Goal: Task Accomplishment & Management: Manage account settings

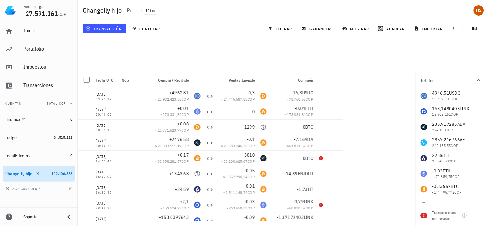
click at [47, 172] on link "Changelly hijo -112.106.383" at bounding box center [39, 174] width 72 height 16
click at [88, 78] on div at bounding box center [86, 79] width 11 height 11
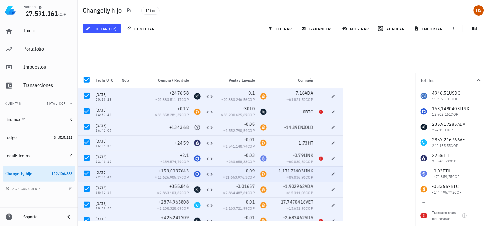
scroll to position [53, 0]
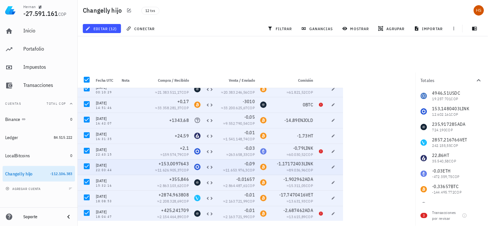
drag, startPoint x: 268, startPoint y: 171, endPoint x: 186, endPoint y: 46, distance: 149.4
click at [186, 46] on main "Todas las transacciones están seleccionadas ( 12 ). Limpiar selección Fecha UTC…" at bounding box center [244, 110] width 488 height 220
click at [28, 173] on div "Changelly hijo" at bounding box center [19, 174] width 28 height 6
drag, startPoint x: 30, startPoint y: 172, endPoint x: 36, endPoint y: 173, distance: 6.2
click at [36, 173] on icon "button" at bounding box center [37, 173] width 3 height 3
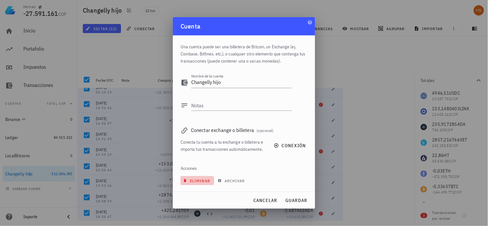
click at [201, 180] on span "eliminar" at bounding box center [197, 180] width 26 height 5
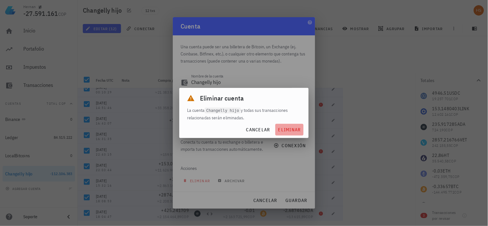
click at [297, 130] on span "eliminar" at bounding box center [289, 130] width 23 height 6
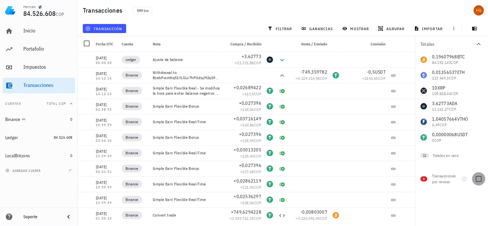
click at [480, 178] on div at bounding box center [478, 178] width 11 height 11
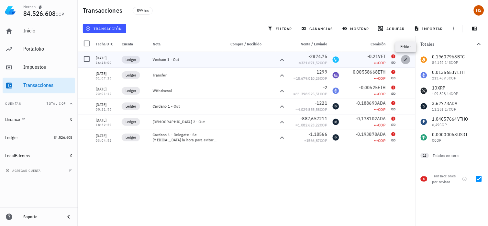
click at [405, 59] on icon "button" at bounding box center [406, 60] width 4 height 4
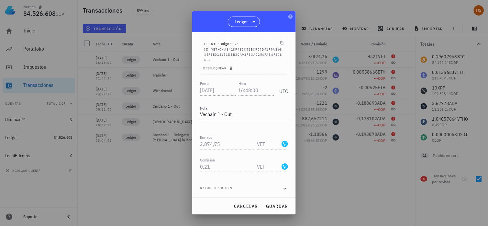
scroll to position [37, 0]
click at [245, 207] on span "cancelar" at bounding box center [246, 206] width 24 height 6
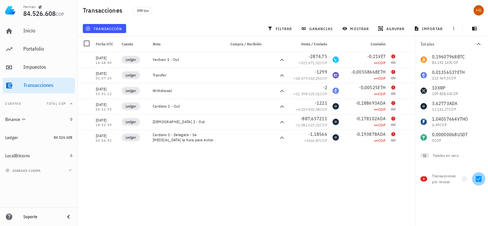
click at [478, 179] on div at bounding box center [478, 178] width 11 height 11
checkbox input "false"
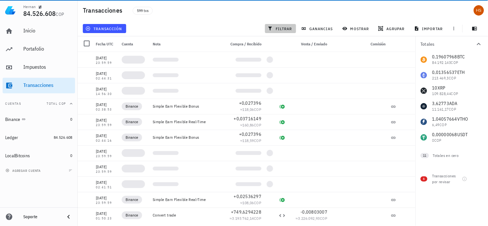
click at [290, 27] on span "filtrar" at bounding box center [280, 28] width 23 height 5
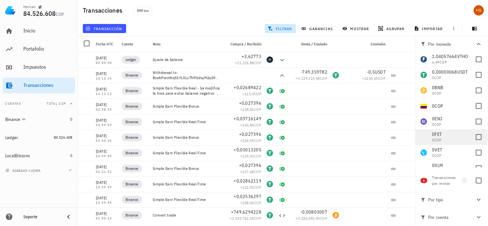
scroll to position [72, 0]
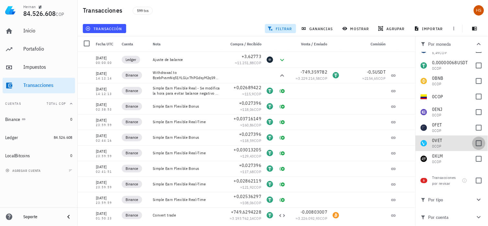
click at [474, 143] on div at bounding box center [478, 143] width 11 height 11
checkbox input "true"
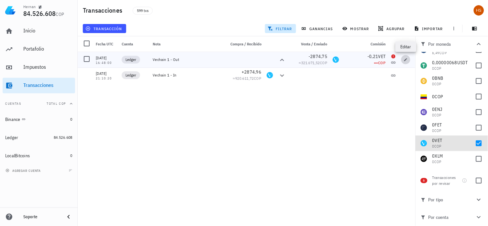
click at [406, 60] on icon "button" at bounding box center [406, 60] width 4 height 4
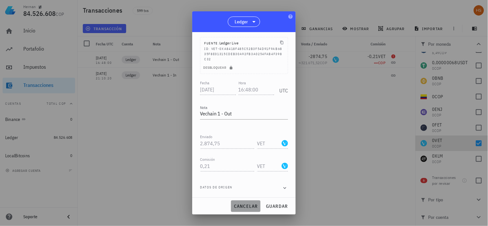
click at [247, 204] on span "cancelar" at bounding box center [246, 206] width 24 height 6
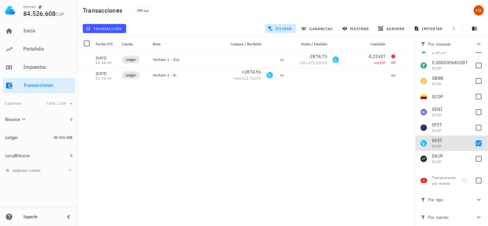
drag, startPoint x: 179, startPoint y: 96, endPoint x: 164, endPoint y: 104, distance: 16.8
click at [164, 104] on div "[DATE] 00:00:00 Ledger Ajuste de balance +3,62773 ≈ 11.251,88 COP [DATE] 14:12:…" at bounding box center [247, 136] width 338 height 169
click at [65, 138] on span "84.526.608" at bounding box center [63, 137] width 19 height 5
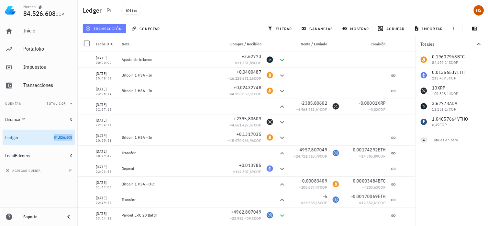
drag, startPoint x: 65, startPoint y: 138, endPoint x: 115, endPoint y: 30, distance: 118.8
click at [115, 30] on span "transacción" at bounding box center [104, 28] width 35 height 5
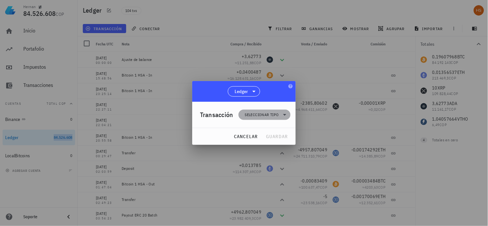
click at [285, 113] on icon at bounding box center [285, 115] width 8 height 8
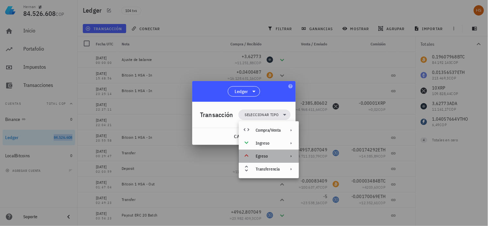
click at [265, 157] on div "Egreso" at bounding box center [268, 155] width 25 height 5
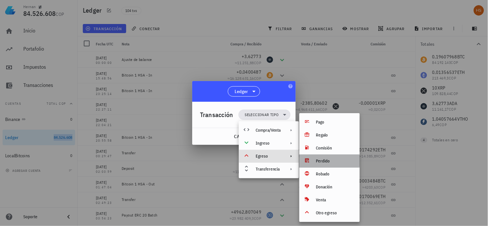
click at [327, 162] on div "Perdido" at bounding box center [335, 160] width 39 height 5
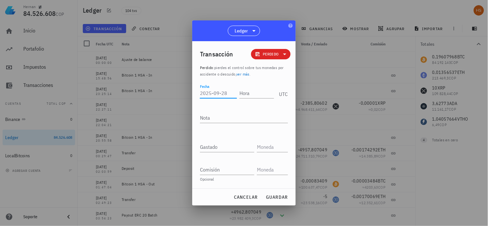
click at [212, 95] on input "Fecha" at bounding box center [218, 93] width 37 height 10
click at [231, 117] on textarea "Nota" at bounding box center [244, 117] width 88 height 10
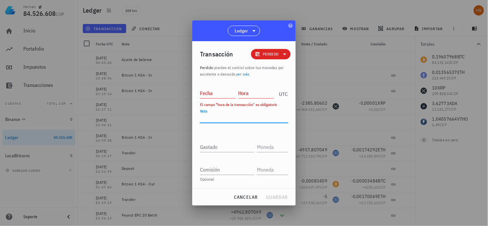
click at [214, 94] on input "Fecha" at bounding box center [218, 93] width 36 height 10
click at [245, 91] on input "Hora" at bounding box center [256, 93] width 36 height 10
click at [238, 110] on div "Nota" at bounding box center [244, 118] width 88 height 21
click at [201, 91] on div "Fecha" at bounding box center [218, 93] width 36 height 10
paste input "[DATE]"
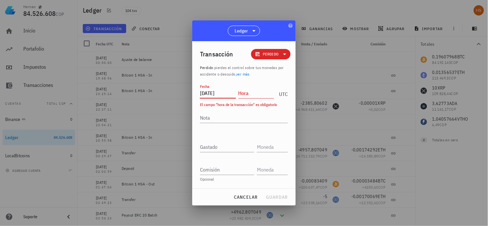
click at [230, 92] on input "[DATE]" at bounding box center [218, 93] width 36 height 10
type input "[DATE]"
click at [244, 90] on div "Hora" at bounding box center [256, 93] width 36 height 10
paste input "18:08:53"
type input "18:08:53"
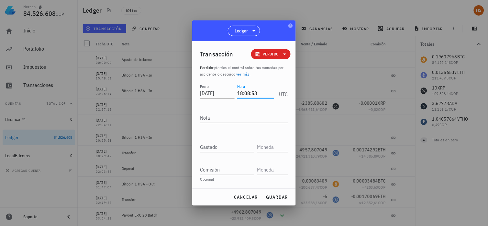
click at [208, 116] on div "Nota" at bounding box center [244, 117] width 88 height 10
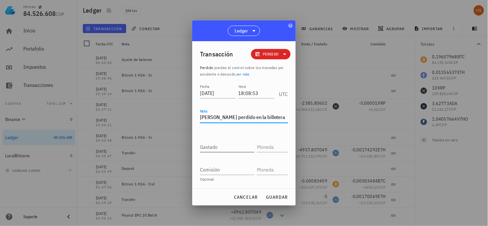
type textarea "[PERSON_NAME] perdido en la billetera VeT"
click at [208, 147] on input "Gastado" at bounding box center [227, 146] width 54 height 10
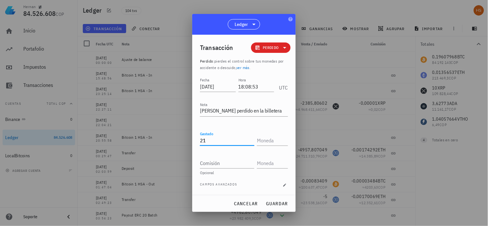
type input "2"
click at [272, 132] on div at bounding box center [272, 138] width 31 height 14
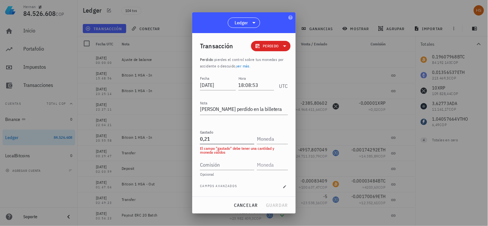
click at [205, 137] on input "0,21" at bounding box center [227, 138] width 54 height 10
type input "0,21"
click at [252, 136] on input "0,21" at bounding box center [227, 138] width 54 height 10
click at [259, 137] on input "text" at bounding box center [272, 138] width 30 height 10
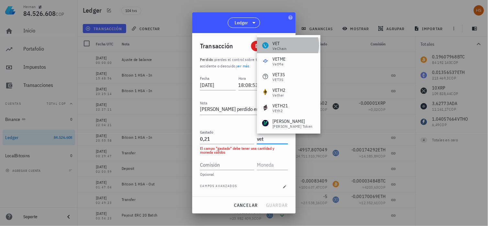
click at [283, 47] on div "VeChain" at bounding box center [279, 49] width 14 height 4
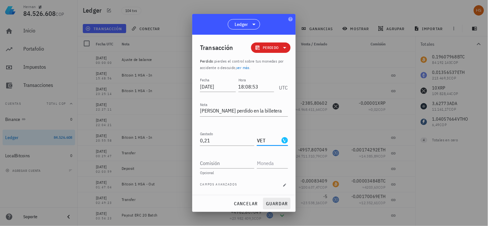
type input "VET"
click at [273, 203] on span "guardar" at bounding box center [277, 203] width 22 height 6
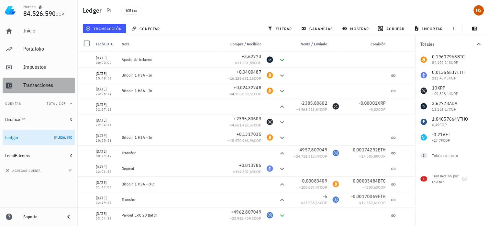
click at [44, 88] on div "Transacciones" at bounding box center [47, 85] width 49 height 6
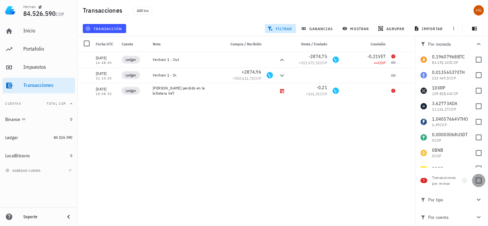
click at [478, 181] on div at bounding box center [478, 180] width 11 height 11
checkbox input "true"
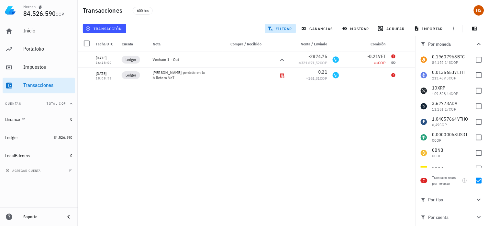
click at [314, 121] on div "[DATE] 00:00:00 Ledger Ajuste de balance +3,62773 ≈ 11.251,88 COP [DATE] 14:12:…" at bounding box center [247, 136] width 338 height 169
click at [408, 75] on icon "button" at bounding box center [406, 75] width 4 height 4
type input "[DATE]"
type input "18:08:53"
type textarea "[PERSON_NAME] perdido en la billetera VeT"
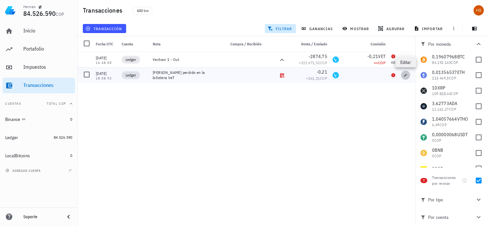
type input "0,21"
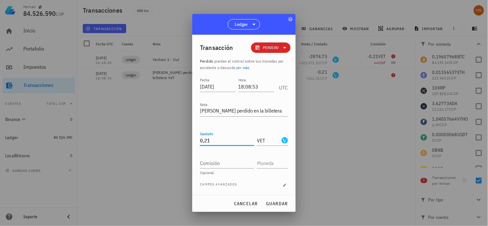
click at [200, 141] on input "0,21" at bounding box center [227, 140] width 54 height 10
type input "0,21"
click at [279, 48] on span "Perdido" at bounding box center [271, 47] width 16 height 6
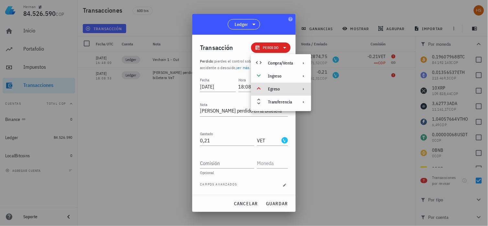
click at [273, 91] on div "Egreso" at bounding box center [280, 88] width 25 height 5
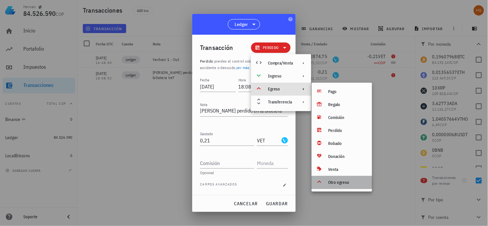
click at [339, 183] on div "Otro egreso" at bounding box center [347, 182] width 39 height 5
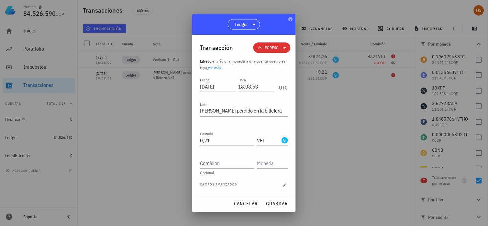
click at [283, 47] on icon at bounding box center [285, 48] width 8 height 8
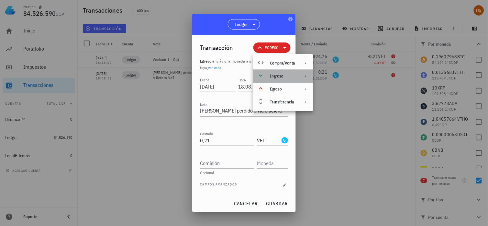
click at [285, 75] on div "Ingreso" at bounding box center [282, 75] width 25 height 5
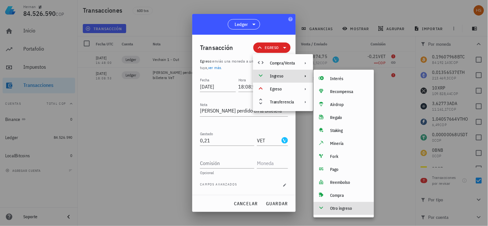
click at [351, 208] on div "Otro ingreso" at bounding box center [349, 207] width 39 height 5
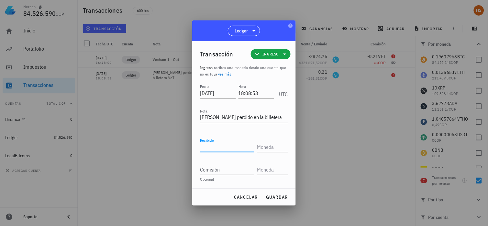
click at [213, 148] on input "Recibido" at bounding box center [227, 146] width 54 height 10
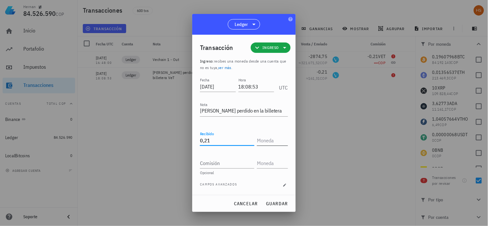
type input "0,21"
click at [263, 136] on input "text" at bounding box center [272, 140] width 30 height 10
click at [265, 139] on input "text" at bounding box center [272, 140] width 30 height 10
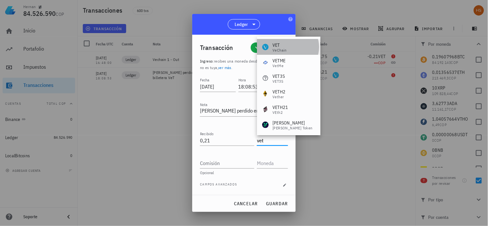
click at [277, 46] on div "VET" at bounding box center [279, 45] width 14 height 6
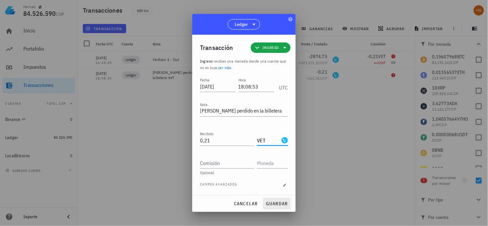
type input "VET"
click at [278, 203] on span "guardar" at bounding box center [277, 203] width 22 height 6
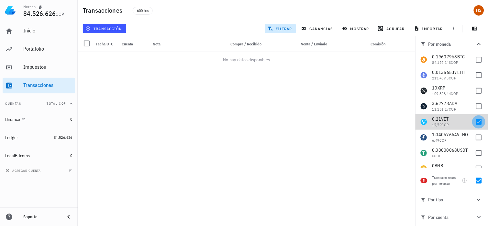
click at [473, 120] on div at bounding box center [478, 121] width 11 height 11
checkbox input "false"
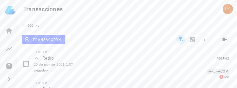
click at [124, 88] on html "[PERSON_NAME] 84.526.626 COP Inicio [GEOGRAPHIC_DATA] Impuestos [GEOGRAPHIC_DAT…" at bounding box center [118, 44] width 237 height 88
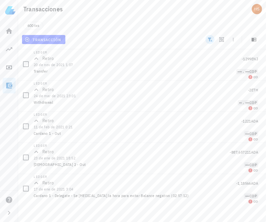
click at [102, 41] on div "transacción" at bounding box center [142, 40] width 243 height 16
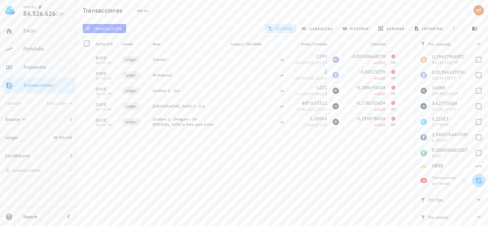
click at [479, 181] on div at bounding box center [478, 180] width 11 height 11
checkbox input "false"
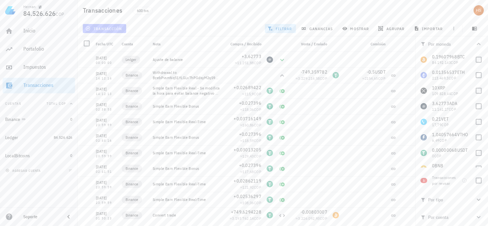
click at [108, 26] on span "transacción" at bounding box center [104, 28] width 35 height 5
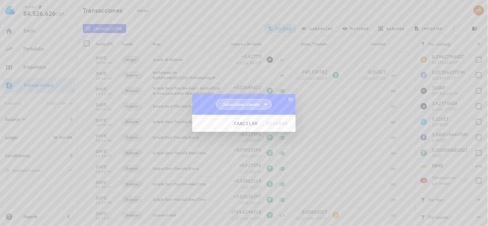
click at [268, 105] on icon at bounding box center [266, 104] width 8 height 8
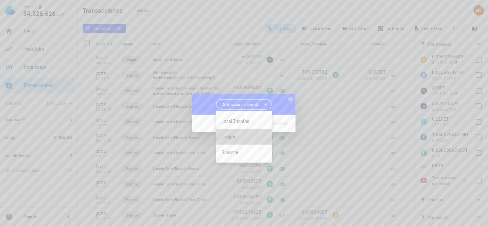
click at [224, 138] on div "Ledger" at bounding box center [244, 136] width 46 height 6
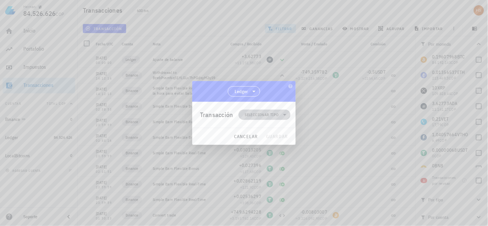
click at [286, 114] on icon at bounding box center [285, 115] width 8 height 8
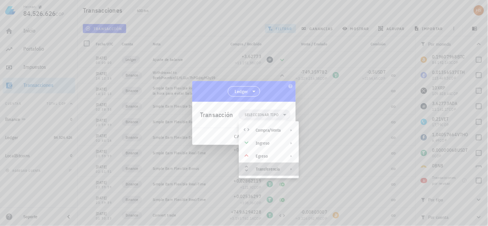
click at [279, 168] on div "Transferencia" at bounding box center [268, 168] width 25 height 5
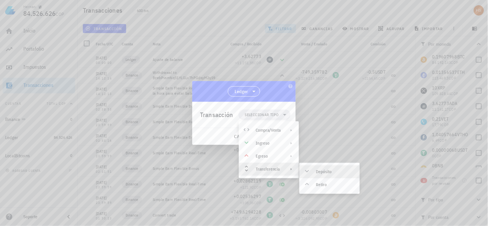
click at [321, 169] on div "Depósito" at bounding box center [335, 171] width 39 height 5
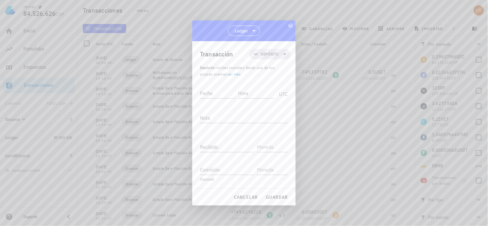
drag, startPoint x: 267, startPoint y: 24, endPoint x: 333, endPoint y: 28, distance: 66.8
click at [333, 28] on div "[PERSON_NAME] 84.526.626 COP Inicio [GEOGRAPHIC_DATA] Impuestos [GEOGRAPHIC_DAT…" at bounding box center [244, 113] width 488 height 226
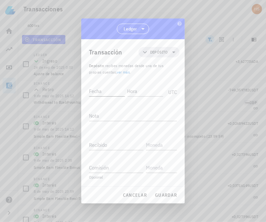
click at [96, 89] on div "Fecha" at bounding box center [107, 91] width 36 height 10
paste input "[DATE]"
type input "[DATE]"
click at [127, 89] on div "Fecha [DATE]" at bounding box center [108, 90] width 39 height 16
click at [128, 91] on input "Hora" at bounding box center [145, 91] width 36 height 10
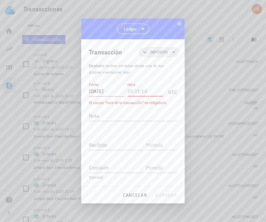
paste input "16:42:07"
type input "16:42:07"
click at [99, 116] on textarea "Nota" at bounding box center [133, 115] width 88 height 10
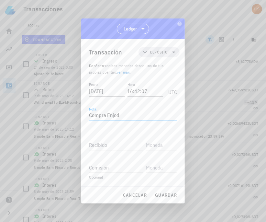
drag, startPoint x: 122, startPoint y: 114, endPoint x: 115, endPoint y: 116, distance: 7.7
click at [115, 116] on textarea "Compra Enjod" at bounding box center [133, 115] width 88 height 10
type textarea "Compra Enj en Changelly"
click at [104, 144] on input "Recibido" at bounding box center [116, 144] width 54 height 10
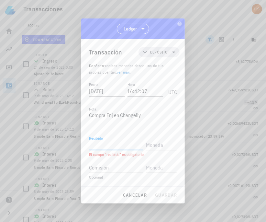
click at [107, 141] on input "Recibido" at bounding box center [116, 144] width 54 height 10
paste input "1343,68"
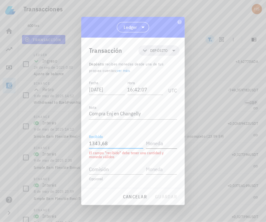
type input "1.343,68"
click at [153, 138] on input "text" at bounding box center [161, 143] width 30 height 10
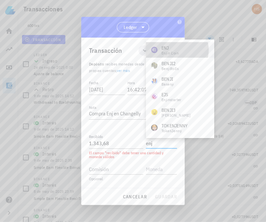
click at [163, 49] on div "ENJ" at bounding box center [169, 48] width 17 height 6
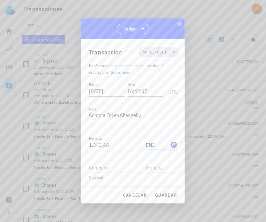
type input "ENJ"
click at [168, 196] on span "guardar" at bounding box center [166, 195] width 22 height 6
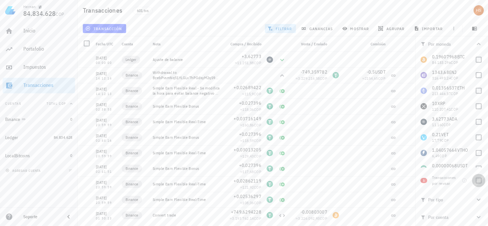
click at [479, 181] on div at bounding box center [478, 180] width 11 height 11
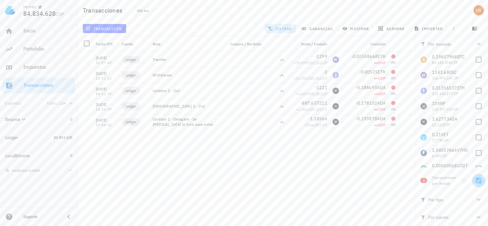
click at [480, 182] on div at bounding box center [478, 180] width 11 height 11
checkbox input "false"
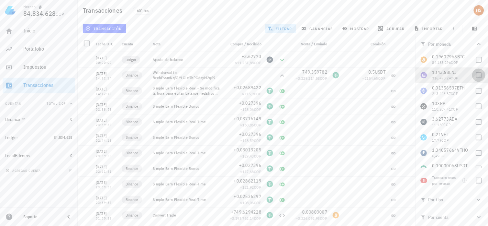
click at [477, 73] on div at bounding box center [478, 75] width 11 height 11
checkbox input "true"
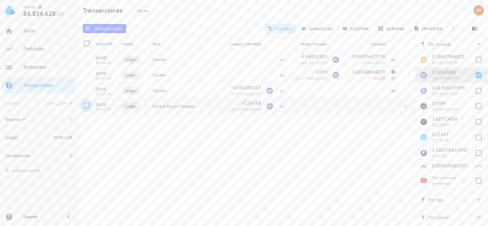
click at [88, 105] on div at bounding box center [86, 105] width 11 height 11
drag, startPoint x: 306, startPoint y: 107, endPoint x: 218, endPoint y: 128, distance: 90.3
click at [218, 128] on div "[DATE] 00:00:00 Ledger Ajuste de balance +3,62773 ≈ 11.251,88 COP [DATE] 14:12:…" at bounding box center [247, 136] width 338 height 169
click at [88, 107] on div at bounding box center [86, 105] width 11 height 11
click at [111, 29] on span "transacción" at bounding box center [104, 28] width 35 height 5
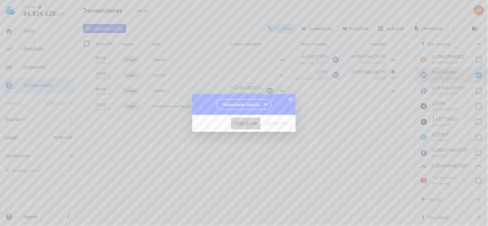
click at [253, 121] on span "cancelar" at bounding box center [246, 123] width 24 height 6
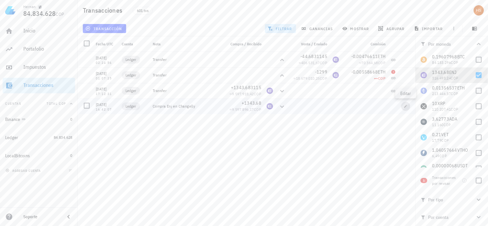
click at [403, 108] on button "button" at bounding box center [405, 106] width 9 height 9
type input "[DATE]"
type input "16:42:07"
type textarea "Compra Enj en Changelly"
type input "1.343,68"
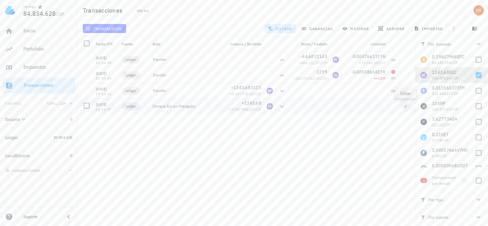
type input "ENJ"
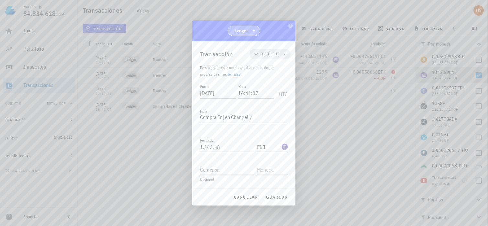
click at [255, 31] on icon at bounding box center [254, 31] width 8 height 8
click at [248, 198] on span "cancelar" at bounding box center [246, 197] width 24 height 6
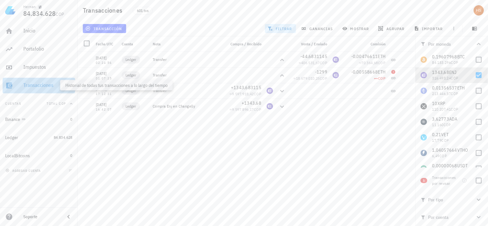
click at [44, 86] on div "Transacciones" at bounding box center [47, 85] width 49 height 6
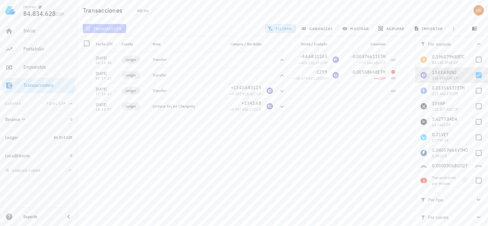
click at [118, 28] on span "transacción" at bounding box center [104, 28] width 35 height 5
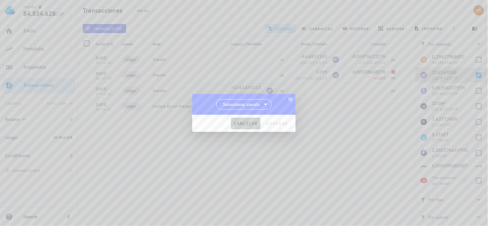
click at [242, 123] on span "cancelar" at bounding box center [246, 123] width 24 height 6
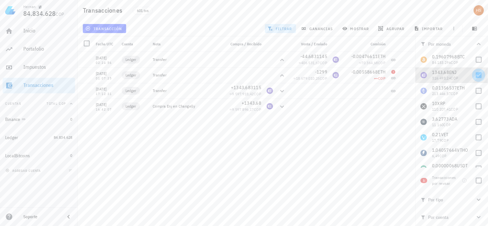
click at [477, 73] on div at bounding box center [478, 75] width 11 height 11
checkbox input "false"
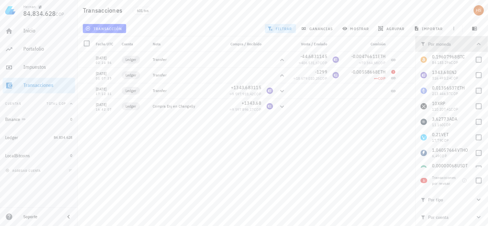
click at [480, 43] on icon "button" at bounding box center [479, 44] width 8 height 8
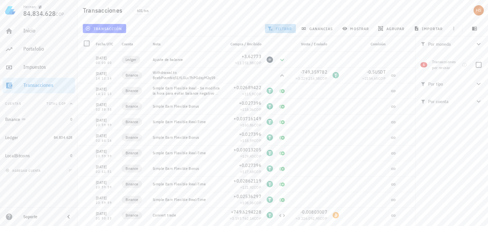
click at [287, 27] on span "filtrar" at bounding box center [280, 28] width 23 height 5
click at [478, 65] on div at bounding box center [478, 64] width 11 height 11
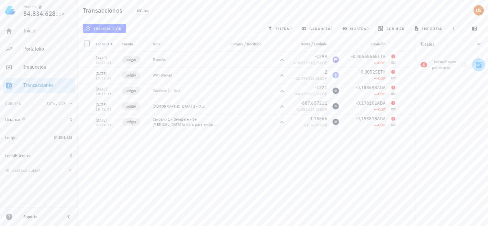
click at [479, 66] on div at bounding box center [478, 64] width 11 height 11
checkbox input "false"
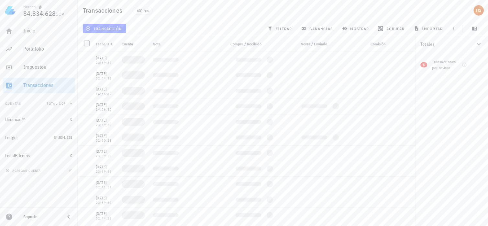
click at [478, 44] on icon "button" at bounding box center [479, 44] width 8 height 8
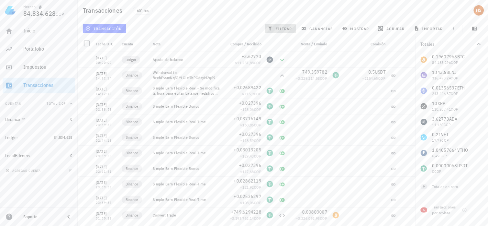
click at [287, 27] on span "filtrar" at bounding box center [280, 28] width 23 height 5
click at [474, 137] on div at bounding box center [478, 137] width 11 height 11
checkbox input "true"
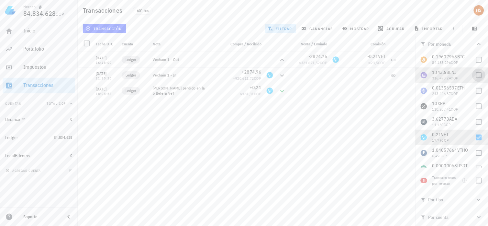
click at [475, 74] on div at bounding box center [478, 75] width 11 height 11
checkbox input "true"
click at [474, 137] on div at bounding box center [478, 137] width 11 height 11
checkbox input "false"
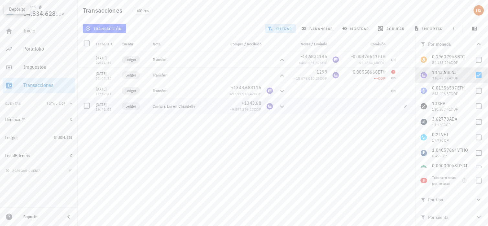
click at [282, 107] on icon at bounding box center [282, 107] width 8 height 8
click at [282, 107] on icon at bounding box center [282, 106] width 4 height 2
click at [88, 106] on div at bounding box center [86, 105] width 11 height 11
click at [85, 44] on div at bounding box center [86, 43] width 11 height 11
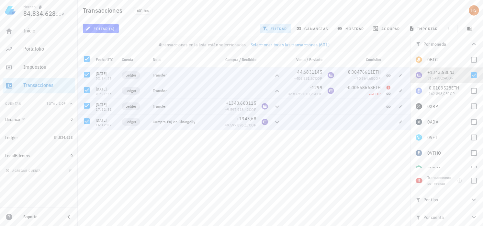
click at [171, 154] on div "[DATE] 00:00:00 Ledger Ajuste de balance +3,62773 ≈ 11.251,88 COP [DATE] 14:12:…" at bounding box center [244, 151] width 333 height 169
click at [88, 60] on div at bounding box center [86, 58] width 11 height 11
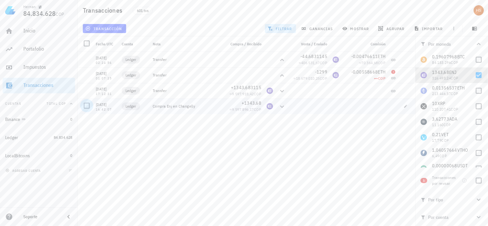
click at [85, 108] on div at bounding box center [86, 105] width 11 height 11
click at [406, 105] on icon "button" at bounding box center [406, 106] width 4 height 4
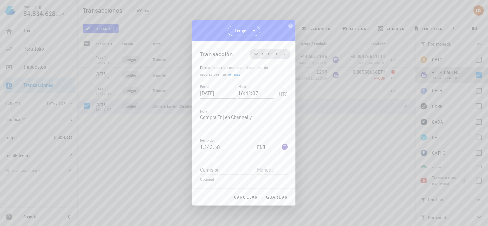
click at [286, 55] on icon at bounding box center [285, 54] width 8 height 8
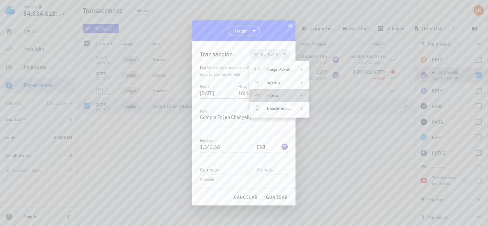
click at [301, 95] on icon at bounding box center [301, 95] width 5 height 5
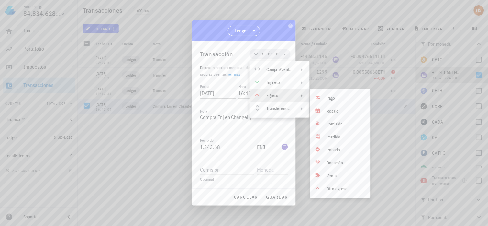
click at [132, 182] on div at bounding box center [244, 113] width 488 height 226
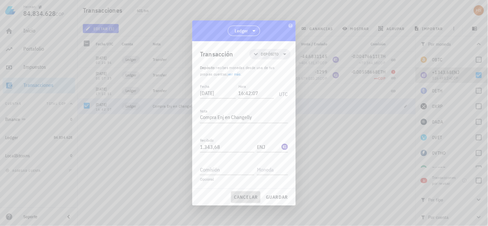
click at [244, 194] on span "cancelar" at bounding box center [246, 197] width 24 height 6
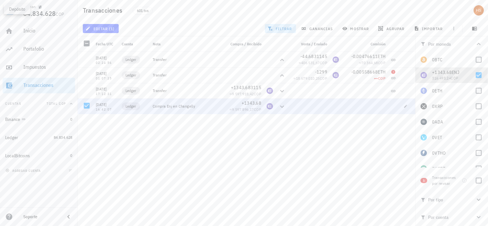
click at [282, 107] on icon at bounding box center [282, 106] width 4 height 2
click at [109, 29] on span "editar (1)" at bounding box center [101, 28] width 28 height 5
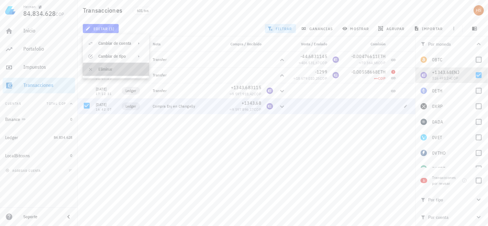
drag, startPoint x: 105, startPoint y: 71, endPoint x: 106, endPoint y: 66, distance: 4.9
click at [106, 67] on div "Eliminar" at bounding box center [121, 69] width 46 height 5
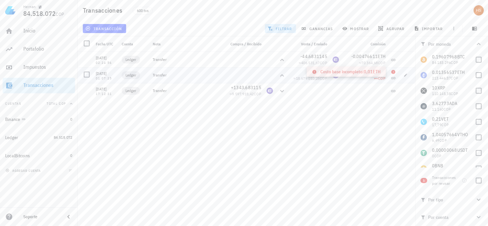
click at [393, 70] on icon at bounding box center [393, 72] width 4 height 4
click at [394, 70] on icon at bounding box center [393, 72] width 4 height 4
click at [393, 70] on icon at bounding box center [393, 72] width 4 height 4
click at [359, 104] on div "[DATE] 00:00:00 Ledger Ajuste de balance +3,62773 ≈ 11.251,88 COP [DATE] 14:12:…" at bounding box center [247, 136] width 338 height 169
click at [392, 70] on icon at bounding box center [393, 71] width 5 height 5
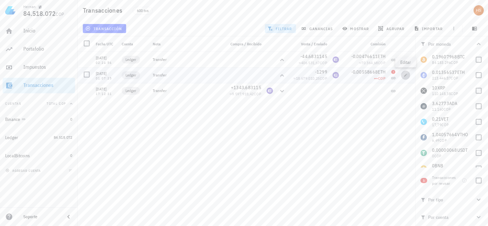
click at [405, 76] on icon "button" at bounding box center [405, 74] width 3 height 3
type input "[DATE]"
type input "01:07:25"
type textarea "Transfer"
type input "1.299"
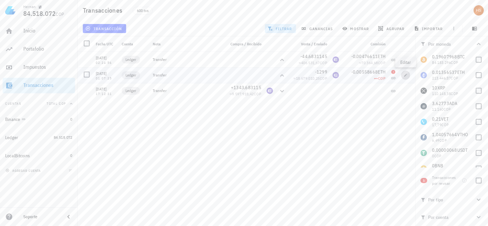
type input "ENJ"
type input "0,005586684"
type input "ETH"
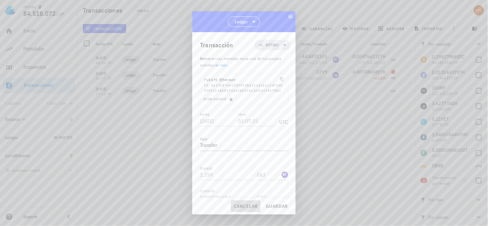
click at [242, 207] on span "cancelar" at bounding box center [246, 206] width 24 height 6
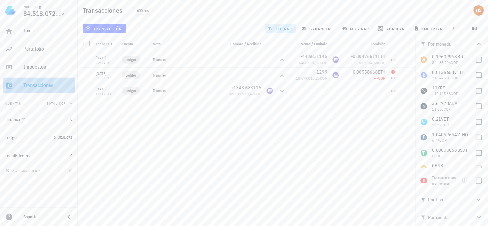
click at [34, 82] on div "Transacciones" at bounding box center [47, 85] width 49 height 6
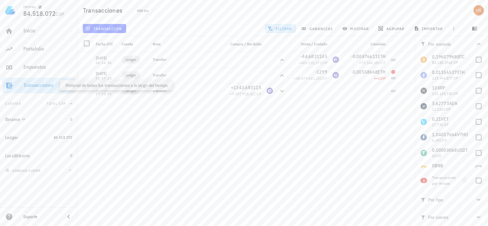
click at [53, 84] on div "Transacciones" at bounding box center [47, 85] width 49 height 6
click at [272, 159] on div "[DATE] 00:00:00 Ledger Ajuste de balance +3,62773 ≈ 11.251,88 COP [DATE] 14:12:…" at bounding box center [247, 136] width 338 height 169
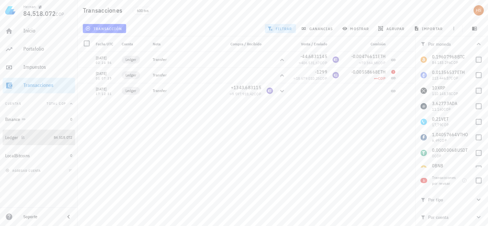
click at [12, 135] on div "Ledger" at bounding box center [11, 138] width 13 height 6
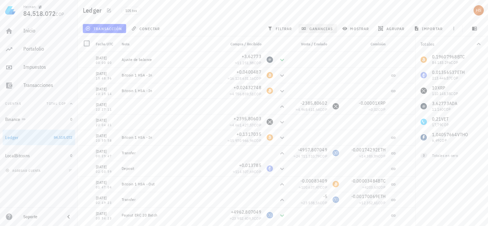
drag, startPoint x: 480, startPoint y: 44, endPoint x: 300, endPoint y: 28, distance: 181.6
click at [300, 28] on div "Ledger 105 txs transacción conectar filtrar ganancias mostrar [GEOGRAPHIC_DATA]…" at bounding box center [244, 110] width 488 height 220
click at [289, 28] on span "filtrar" at bounding box center [280, 28] width 23 height 5
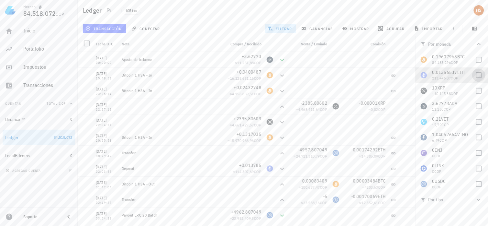
click at [475, 73] on div at bounding box center [478, 75] width 11 height 11
checkbox input "true"
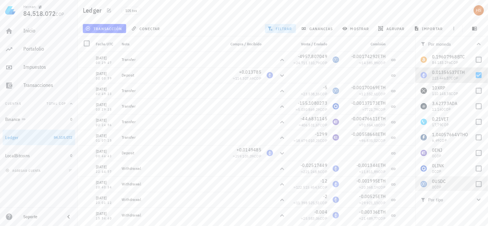
scroll to position [3, 0]
click at [477, 180] on div at bounding box center [478, 180] width 11 height 11
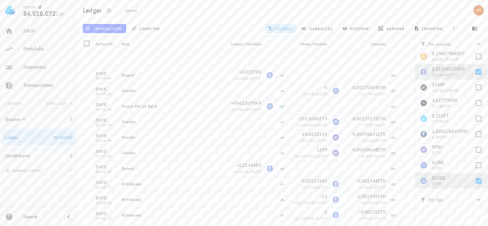
scroll to position [95, 0]
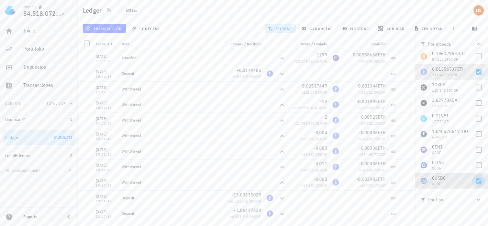
click at [476, 180] on div at bounding box center [478, 180] width 11 height 11
checkbox input "false"
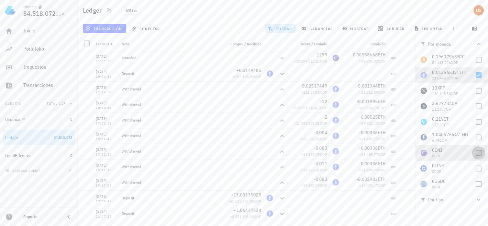
click at [476, 153] on div at bounding box center [478, 152] width 11 height 11
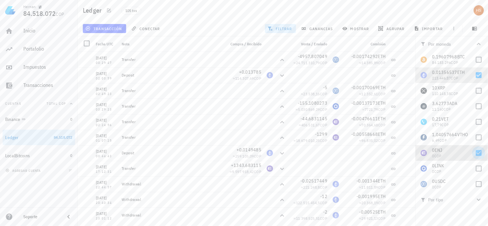
click at [475, 153] on div at bounding box center [478, 152] width 11 height 11
checkbox input "false"
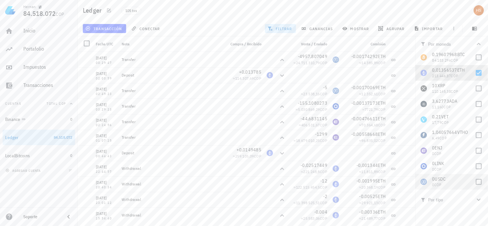
scroll to position [3, 0]
click at [477, 73] on div at bounding box center [478, 71] width 11 height 11
checkbox input "false"
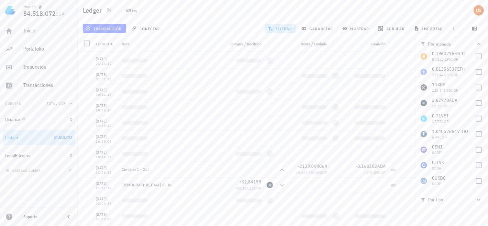
scroll to position [180, 0]
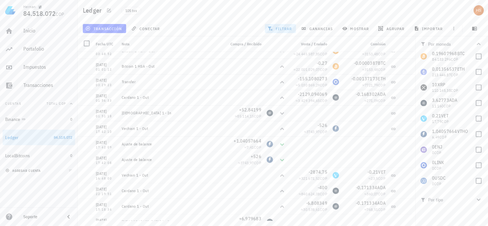
click at [29, 169] on span "agregar cuenta" at bounding box center [24, 170] width 34 height 4
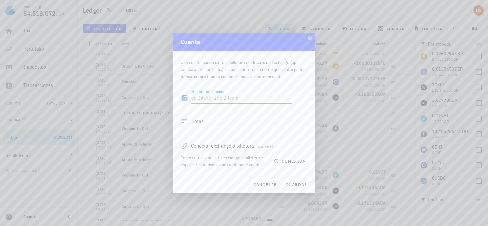
click at [226, 98] on textarea "Nombre de la cuenta" at bounding box center [241, 98] width 101 height 10
type textarea "Changelly Hijo"
click at [293, 184] on span "guardar" at bounding box center [296, 185] width 22 height 6
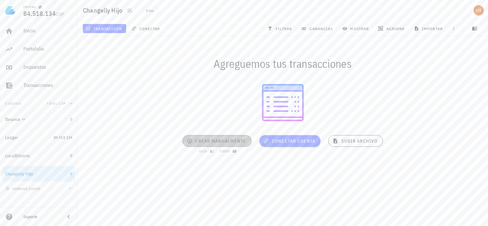
click at [226, 138] on button "crear manualmente" at bounding box center [216, 141] width 69 height 12
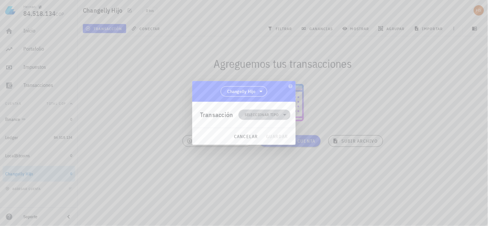
click at [286, 114] on icon at bounding box center [285, 115] width 8 height 8
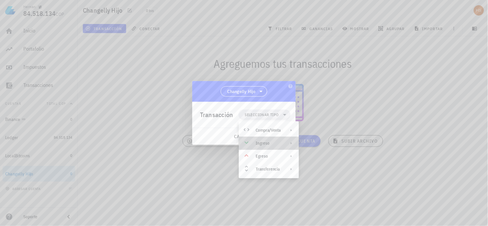
click at [289, 142] on icon at bounding box center [291, 142] width 5 height 5
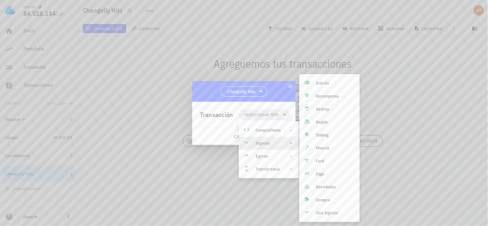
click at [198, 165] on div at bounding box center [244, 113] width 488 height 226
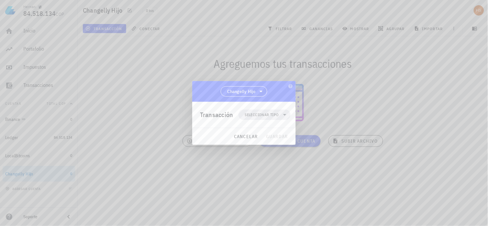
click at [140, 164] on div at bounding box center [244, 113] width 488 height 226
click at [245, 135] on span "cancelar" at bounding box center [246, 136] width 24 height 6
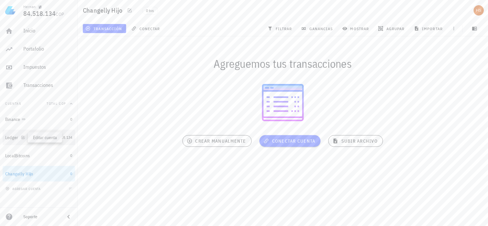
click at [21, 137] on icon "button" at bounding box center [23, 137] width 4 height 4
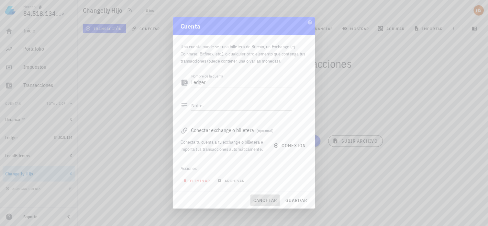
click at [263, 196] on button "cancelar" at bounding box center [264, 200] width 29 height 12
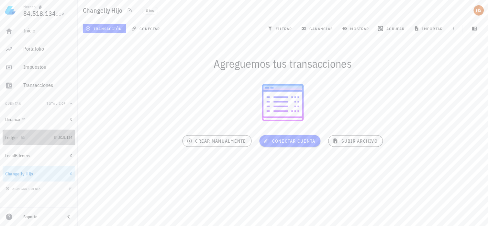
click at [10, 135] on div "Ledger" at bounding box center [11, 138] width 13 height 6
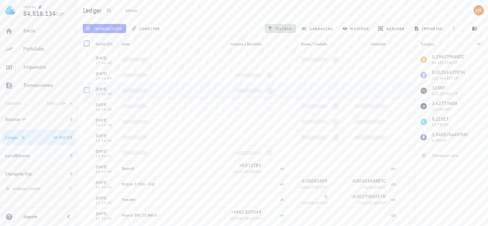
click at [284, 26] on span "filtrar" at bounding box center [280, 28] width 23 height 5
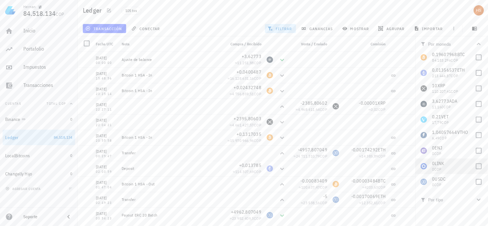
scroll to position [3, 0]
click at [480, 197] on icon "button" at bounding box center [479, 199] width 8 height 8
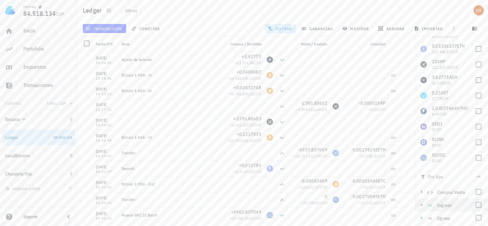
scroll to position [34, 0]
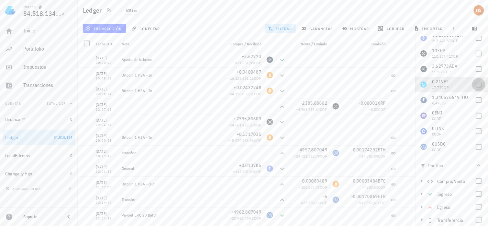
click at [473, 85] on div at bounding box center [478, 84] width 11 height 11
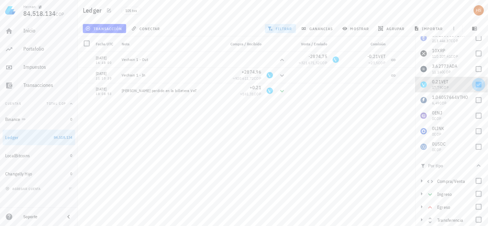
click at [473, 87] on div at bounding box center [478, 84] width 11 height 11
checkbox input "false"
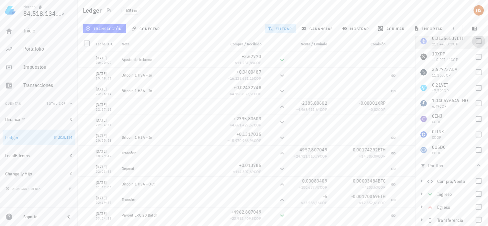
scroll to position [0, 0]
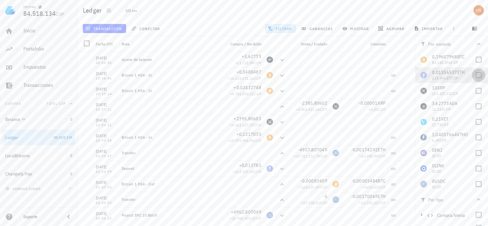
click at [473, 76] on div at bounding box center [478, 75] width 11 height 11
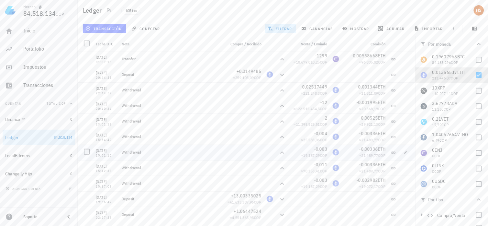
scroll to position [79, 0]
click at [473, 72] on div at bounding box center [478, 75] width 11 height 11
checkbox input "false"
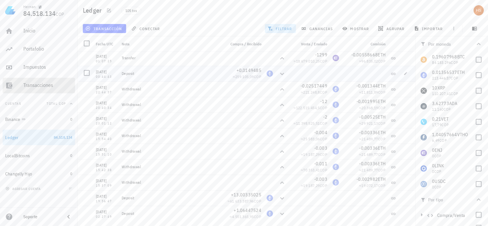
click at [41, 81] on div "Transacciones" at bounding box center [47, 85] width 49 height 15
click at [39, 83] on div "Transacciones" at bounding box center [47, 85] width 49 height 6
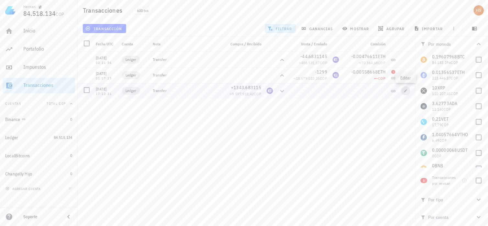
click at [404, 91] on icon "button" at bounding box center [406, 91] width 4 height 4
type input "[DATE]"
type input "17:12:31"
type input "1.343,6831145"
type input "ENJ"
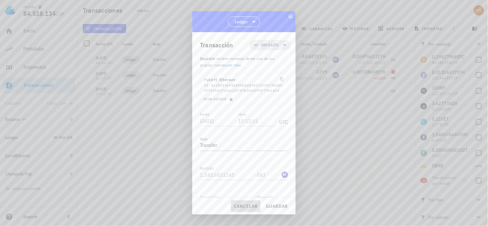
click at [250, 204] on span "cancelar" at bounding box center [246, 206] width 24 height 6
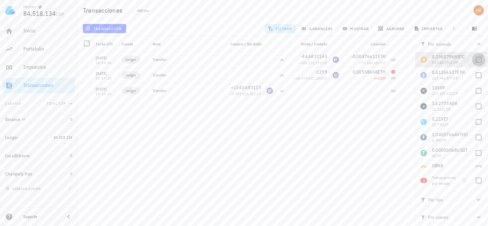
click at [477, 59] on div at bounding box center [478, 59] width 11 height 11
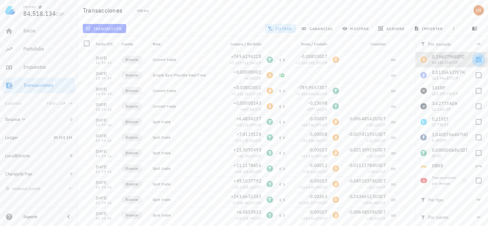
click at [478, 59] on div at bounding box center [478, 59] width 11 height 11
checkbox input "false"
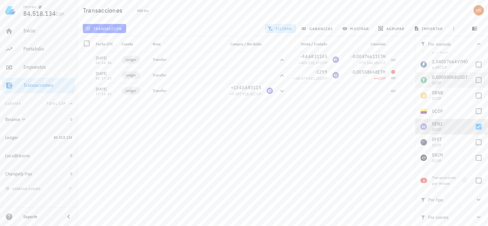
scroll to position [72, 0]
click at [477, 128] on div at bounding box center [478, 127] width 11 height 11
checkbox input "false"
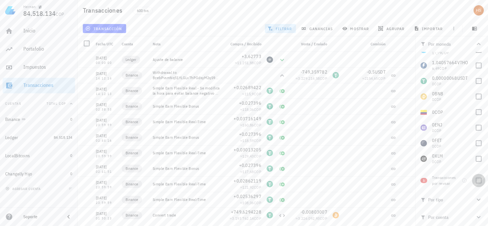
click at [480, 180] on div at bounding box center [478, 180] width 11 height 11
checkbox input "true"
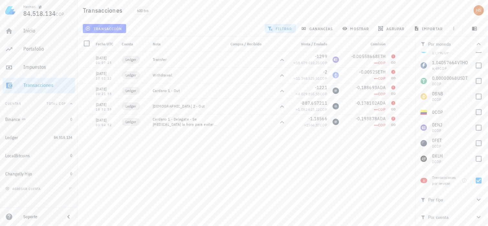
click at [311, 157] on div "[DATE] 00:00:00 Ledger Ajuste de balance +3,62773 ≈ 11.251,88 COP [DATE] 14:12:…" at bounding box center [247, 136] width 338 height 169
click at [109, 26] on span "transacción" at bounding box center [104, 28] width 35 height 5
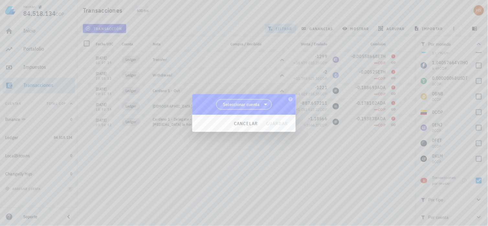
click at [266, 103] on icon at bounding box center [266, 104] width 8 height 8
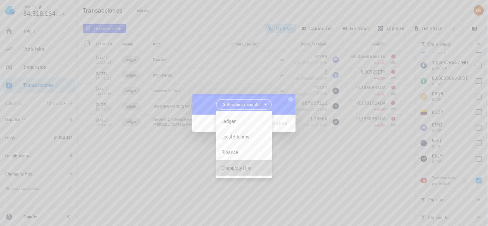
click at [245, 169] on div "Changelly Hijo" at bounding box center [244, 167] width 46 height 6
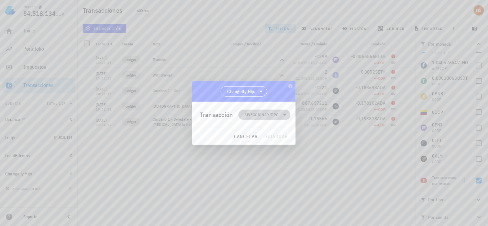
click at [286, 115] on icon at bounding box center [285, 115] width 8 height 8
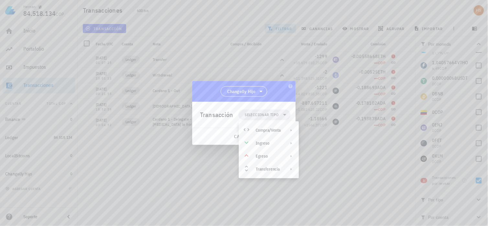
click at [335, 145] on div at bounding box center [244, 113] width 488 height 226
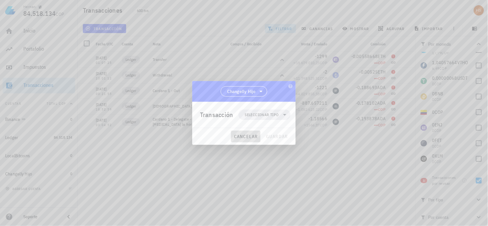
click at [241, 136] on span "cancelar" at bounding box center [246, 136] width 24 height 6
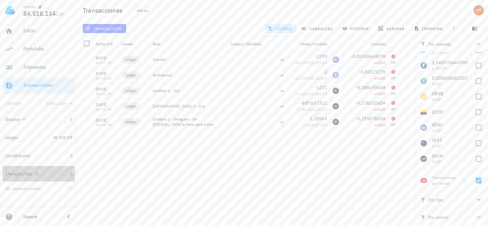
click at [33, 173] on div at bounding box center [35, 174] width 6 height 6
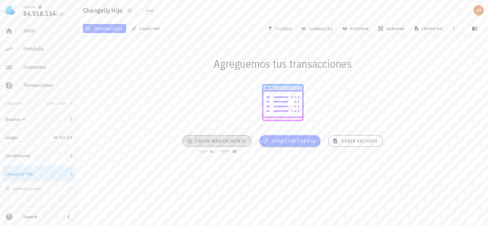
click at [214, 141] on span "crear manualmente" at bounding box center [217, 141] width 58 height 6
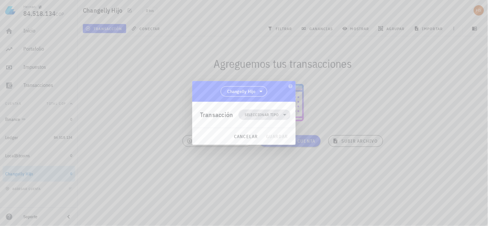
click at [285, 114] on icon at bounding box center [284, 115] width 3 height 2
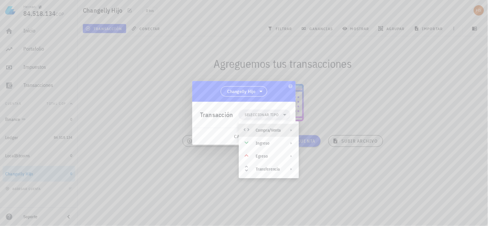
click at [280, 128] on div "Compra/Venta" at bounding box center [268, 129] width 25 height 5
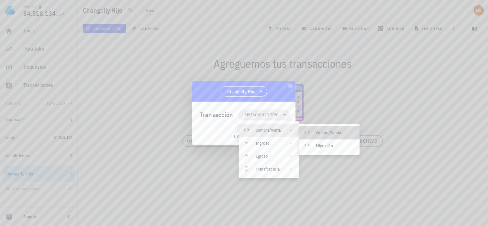
click at [340, 133] on div "Compra/Venta" at bounding box center [335, 132] width 39 height 5
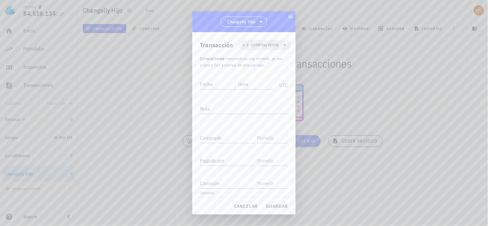
click at [381, 68] on div at bounding box center [244, 113] width 488 height 226
drag, startPoint x: 251, startPoint y: 203, endPoint x: 261, endPoint y: 205, distance: 10.3
click at [251, 204] on span "cancelar" at bounding box center [246, 206] width 24 height 6
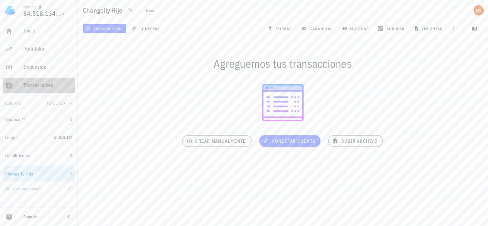
click at [40, 86] on div "Transacciones" at bounding box center [47, 85] width 49 height 6
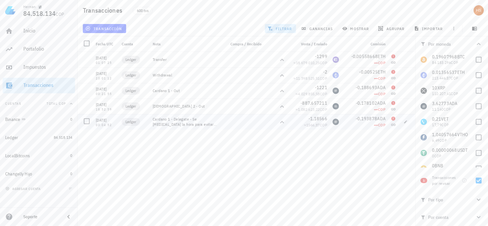
drag, startPoint x: 114, startPoint y: 124, endPoint x: 95, endPoint y: 121, distance: 19.3
click at [95, 121] on div "[DATE] 03:04:52" at bounding box center [106, 122] width 26 height 16
drag, startPoint x: 95, startPoint y: 121, endPoint x: 100, endPoint y: 121, distance: 5.2
copy div "[DATE] 03:04:52"
click at [30, 176] on div "Changelly Hijo" at bounding box center [18, 174] width 27 height 6
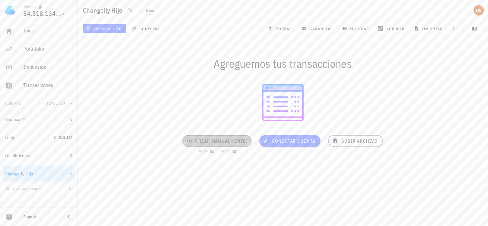
click at [215, 138] on span "crear manualmente" at bounding box center [217, 141] width 58 height 6
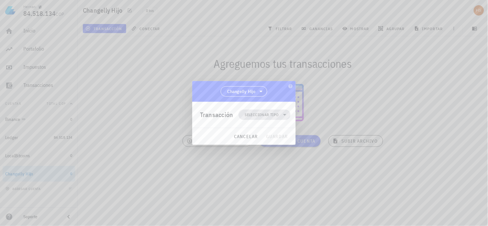
click at [274, 115] on span "Seleccionar tipo" at bounding box center [262, 114] width 34 height 6
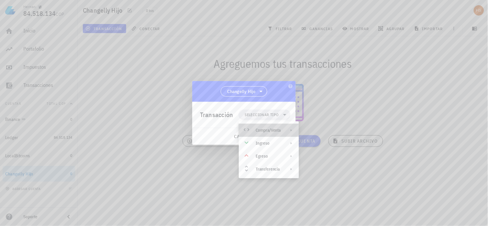
click at [284, 127] on div "Compra/Venta" at bounding box center [269, 130] width 60 height 13
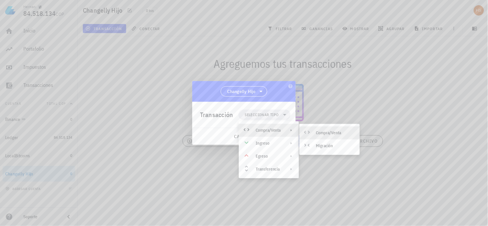
click at [325, 130] on div "Compra/Venta" at bounding box center [335, 132] width 39 height 5
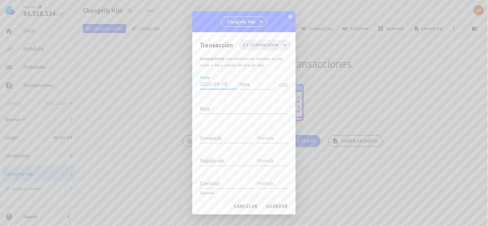
click at [211, 84] on input "Fecha" at bounding box center [218, 84] width 37 height 10
paste input "[DATE]"
type input "[DATE]"
click at [242, 84] on input "Hora" at bounding box center [256, 84] width 35 height 10
paste input "17:01:20"
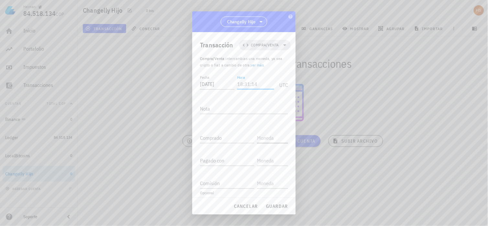
type input "17:01:20"
drag, startPoint x: 258, startPoint y: 83, endPoint x: 206, endPoint y: 82, distance: 51.8
click at [206, 82] on div "Fecha [DATE] Hora 17:01:20 UTC" at bounding box center [244, 81] width 88 height 17
click at [249, 207] on span "cancelar" at bounding box center [246, 206] width 24 height 6
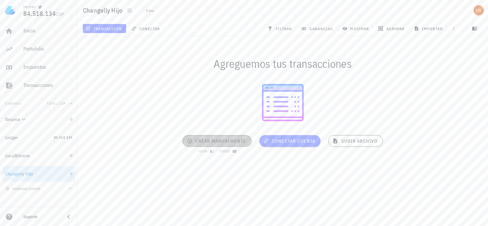
click at [221, 142] on span "crear manualmente" at bounding box center [217, 141] width 58 height 6
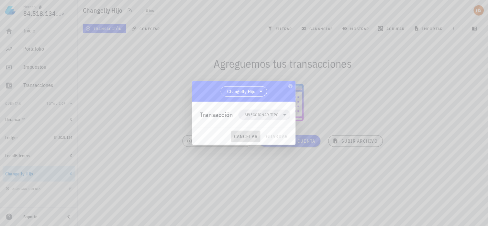
click at [241, 136] on span "cancelar" at bounding box center [246, 136] width 24 height 6
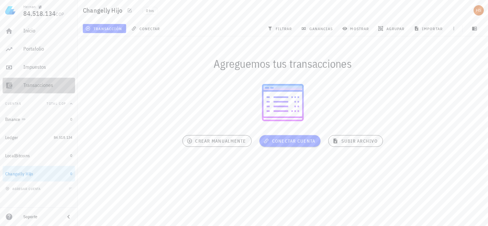
click at [34, 82] on div "Transacciones" at bounding box center [47, 85] width 49 height 6
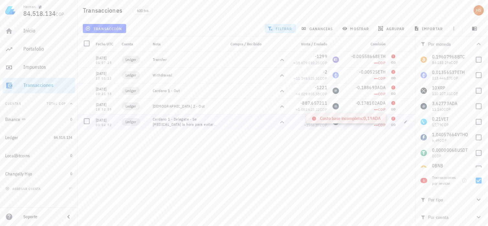
click at [393, 119] on icon at bounding box center [393, 118] width 4 height 4
click at [33, 172] on div at bounding box center [35, 174] width 6 height 6
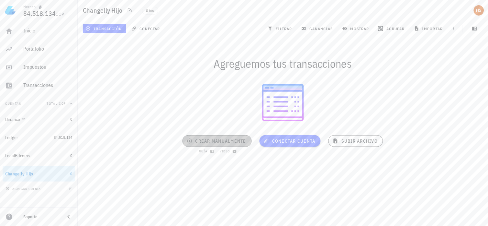
click at [214, 140] on span "crear manualmente" at bounding box center [217, 141] width 58 height 6
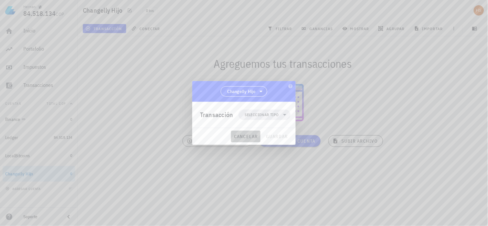
click at [244, 135] on span "cancelar" at bounding box center [246, 136] width 24 height 6
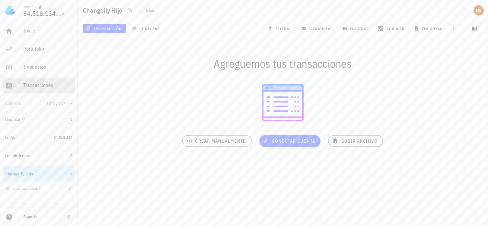
click at [36, 85] on div "Transacciones" at bounding box center [47, 85] width 49 height 6
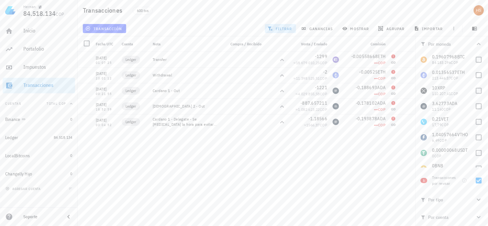
click at [346, 168] on div "[DATE] 00:00:00 Ledger Ajuste de balance +3,62773 ≈ 11.251,88 COP [DATE] 14:12:…" at bounding box center [247, 136] width 338 height 169
copy span "-0,193878"
click at [271, 156] on div "[DATE] 00:00:00 Ledger Ajuste de balance +3,62773 ≈ 11.251,88 COP [DATE] 14:12:…" at bounding box center [247, 136] width 338 height 169
click at [30, 44] on div "Portafolio" at bounding box center [47, 49] width 49 height 15
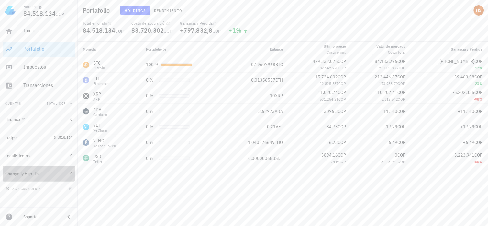
click at [30, 174] on div "Changelly Hijo" at bounding box center [18, 174] width 27 height 6
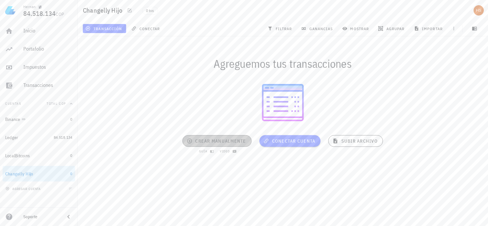
click at [238, 140] on span "crear manualmente" at bounding box center [217, 141] width 58 height 6
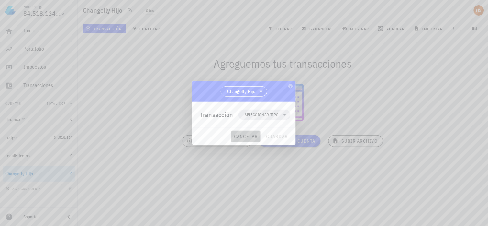
click at [240, 135] on span "cancelar" at bounding box center [246, 136] width 24 height 6
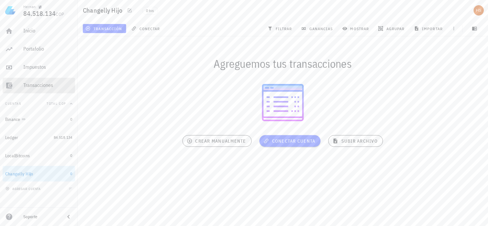
click at [45, 85] on div "Transacciones" at bounding box center [47, 85] width 49 height 6
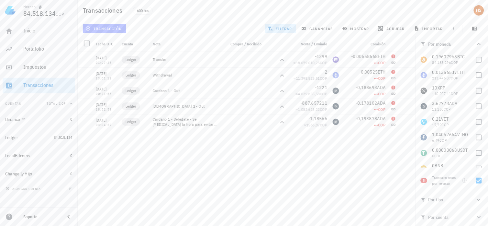
click at [106, 27] on span "transacción" at bounding box center [104, 28] width 35 height 5
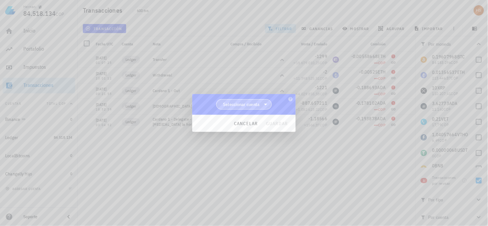
click at [267, 105] on icon at bounding box center [266, 104] width 8 height 8
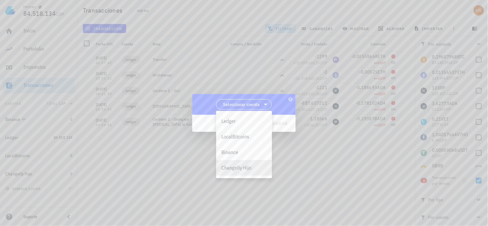
click at [248, 170] on div "Changelly Hijo" at bounding box center [244, 167] width 46 height 6
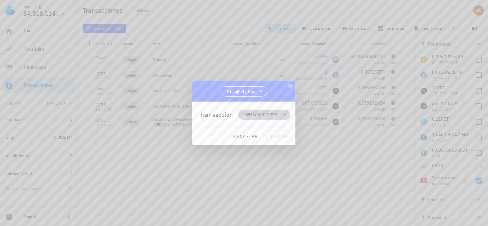
click at [268, 113] on span "Seleccionar tipo" at bounding box center [262, 114] width 34 height 6
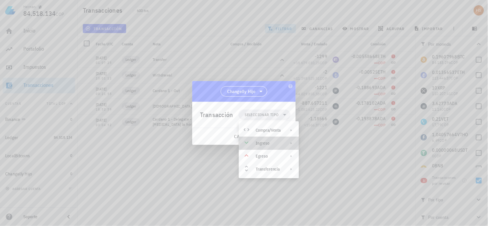
click at [291, 143] on icon at bounding box center [291, 142] width 5 height 5
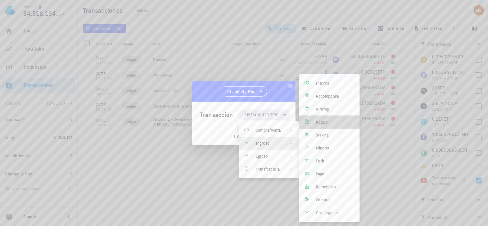
click at [331, 121] on div "Regalo" at bounding box center [335, 121] width 39 height 5
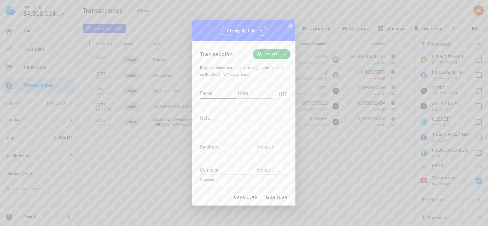
click at [207, 93] on input "Fecha" at bounding box center [218, 93] width 36 height 10
paste input "[DATE]"
type input "[DATE]"
click at [249, 92] on input "Hora" at bounding box center [256, 93] width 36 height 10
paste input "00:40:00"
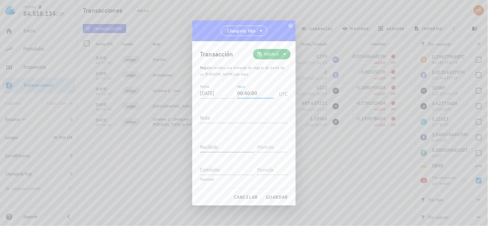
type input "00:40:00"
click at [214, 147] on div "Recibido" at bounding box center [227, 146] width 54 height 10
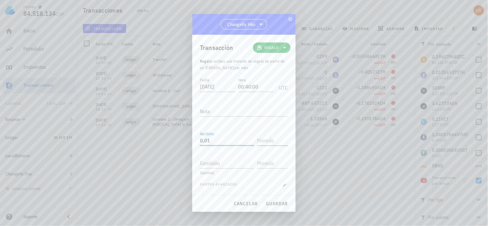
type input "0,01"
click at [269, 144] on input "text" at bounding box center [272, 140] width 30 height 10
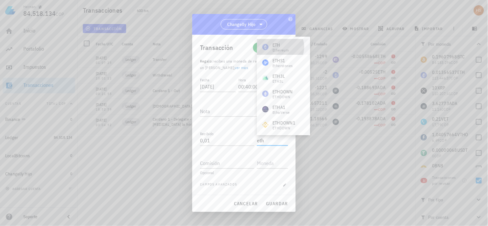
click at [285, 47] on div "ETH" at bounding box center [280, 45] width 16 height 6
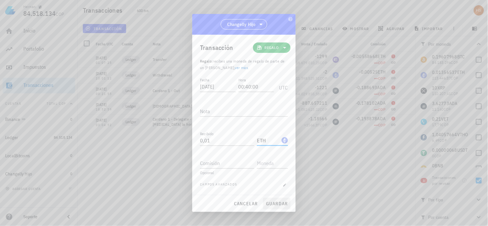
type input "ETH"
click at [278, 200] on span "guardar" at bounding box center [277, 203] width 22 height 6
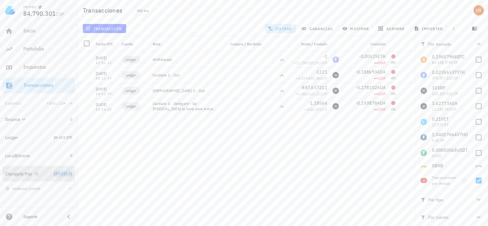
click at [65, 175] on span "157.225,31" at bounding box center [63, 173] width 19 height 5
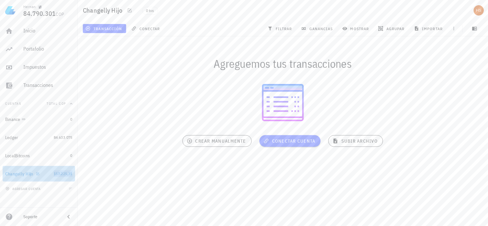
drag, startPoint x: 65, startPoint y: 175, endPoint x: 12, endPoint y: 172, distance: 52.8
click at [12, 172] on div "Changelly Hijo" at bounding box center [19, 174] width 28 height 6
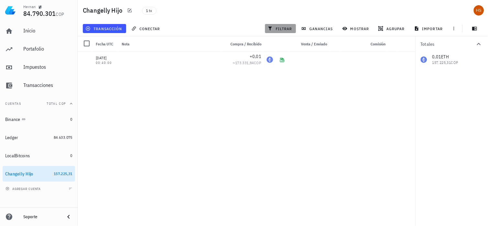
click at [284, 25] on button "filtrar" at bounding box center [280, 28] width 31 height 9
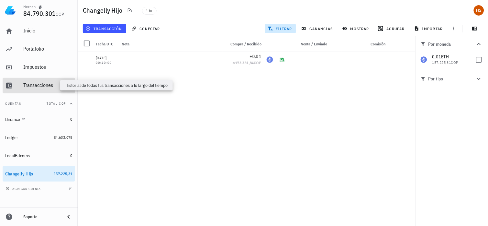
click at [50, 84] on div "Transacciones" at bounding box center [47, 85] width 49 height 6
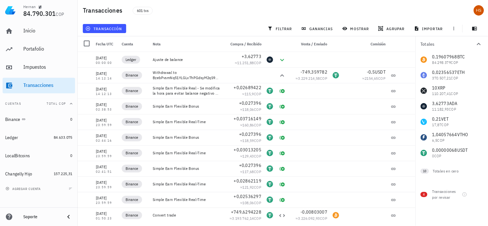
click at [454, 72] on div "0,19607968 BTC 84.298.379 COP 0,02356537 ETH 370.507,21 COP 10 XRP 110.207,41 C…" at bounding box center [451, 106] width 72 height 109
click at [287, 24] on button "filtrar" at bounding box center [280, 28] width 31 height 9
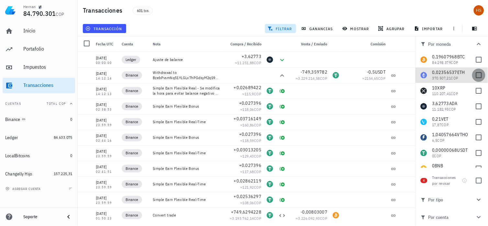
click at [476, 76] on div at bounding box center [478, 75] width 11 height 11
checkbox input "true"
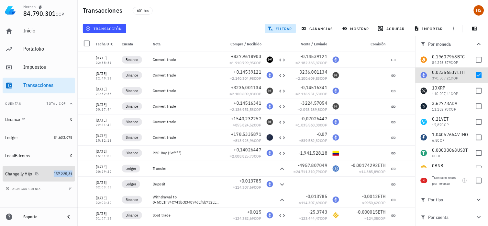
click at [62, 172] on span "157.225,31" at bounding box center [63, 173] width 19 height 5
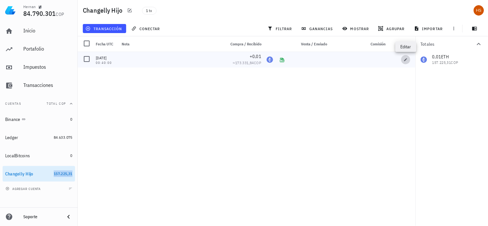
click at [407, 59] on icon "button" at bounding box center [406, 60] width 4 height 4
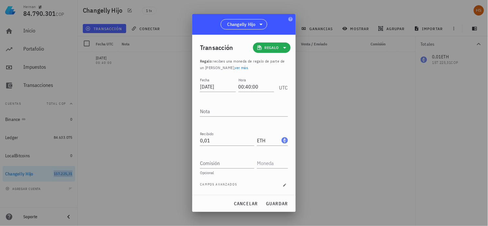
click at [286, 47] on icon at bounding box center [285, 48] width 8 height 8
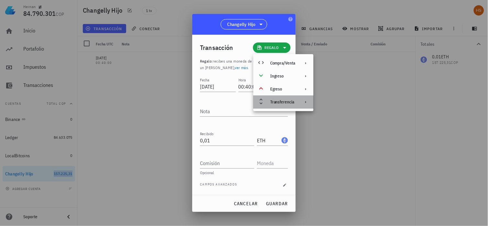
click at [288, 102] on div "Transferencia" at bounding box center [282, 101] width 25 height 5
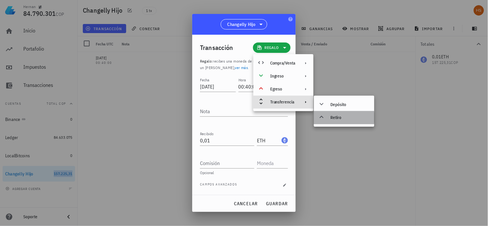
click at [336, 118] on div "Retiro" at bounding box center [350, 117] width 39 height 5
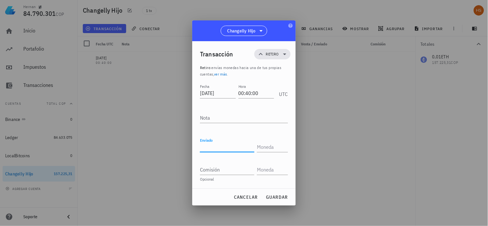
click at [217, 146] on input "Enviado" at bounding box center [227, 146] width 54 height 10
type input "0,01"
click at [259, 145] on input "text" at bounding box center [272, 146] width 30 height 10
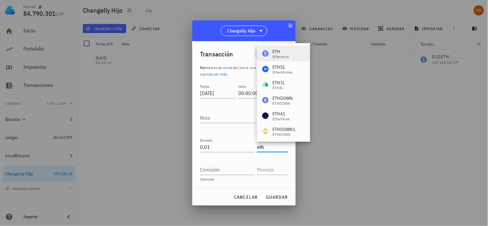
click at [283, 55] on div "Ethereum" at bounding box center [280, 57] width 16 height 4
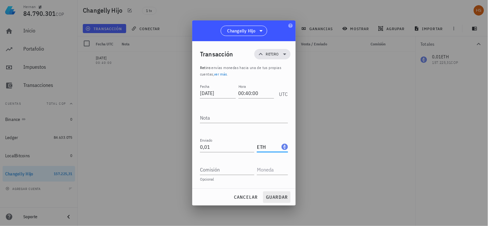
type input "ETH"
click at [276, 195] on span "guardar" at bounding box center [277, 197] width 22 height 6
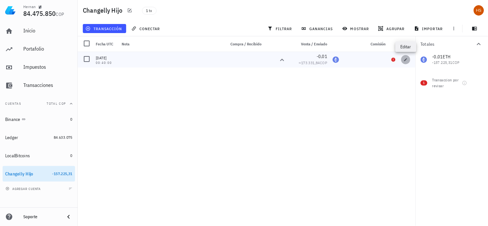
click at [407, 57] on button "button" at bounding box center [405, 59] width 9 height 9
type input "0,01"
type input "ETH"
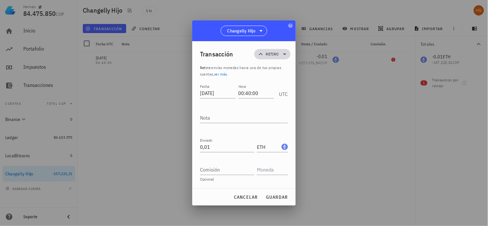
click at [284, 54] on icon at bounding box center [285, 54] width 8 height 8
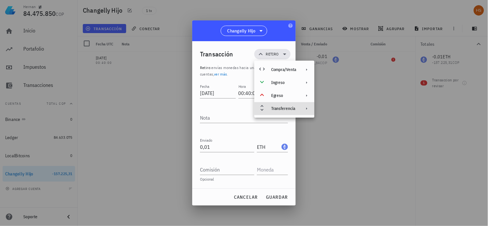
click at [281, 107] on div "Transferencia" at bounding box center [283, 108] width 25 height 5
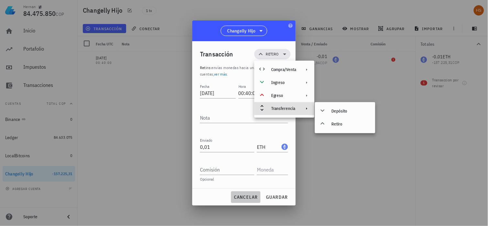
click at [247, 196] on span "cancelar" at bounding box center [246, 197] width 24 height 6
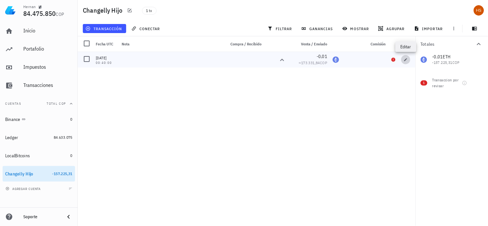
click at [405, 60] on icon "button" at bounding box center [405, 59] width 3 height 3
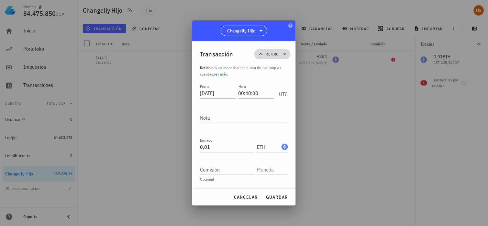
click at [285, 54] on icon at bounding box center [284, 54] width 3 height 2
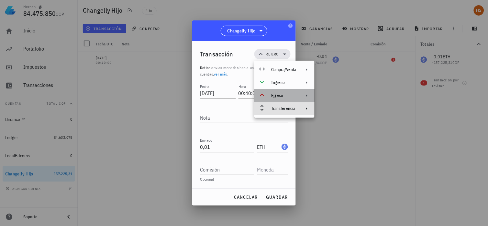
click at [303, 94] on div at bounding box center [306, 95] width 8 height 5
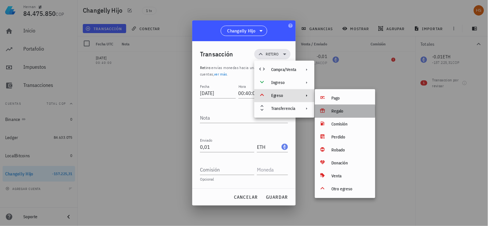
click at [337, 110] on div "Regalo" at bounding box center [351, 110] width 39 height 5
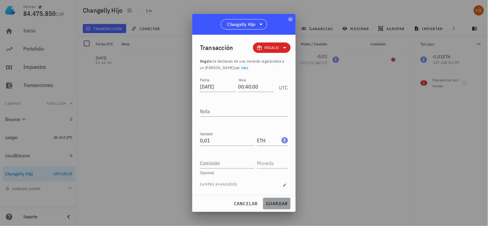
click at [280, 205] on span "guardar" at bounding box center [277, 203] width 22 height 6
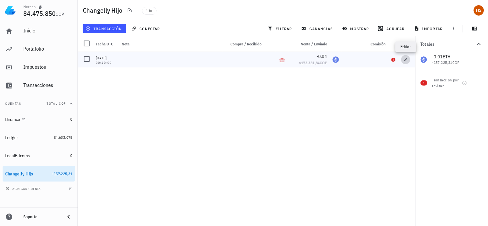
click at [406, 59] on icon "button" at bounding box center [406, 60] width 4 height 4
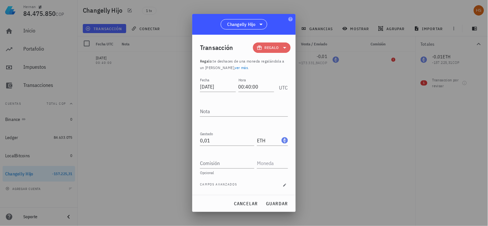
click at [286, 48] on icon at bounding box center [285, 48] width 8 height 8
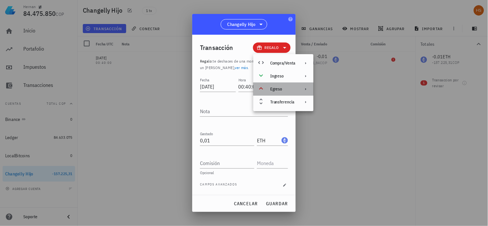
click at [305, 88] on icon at bounding box center [305, 88] width 5 height 5
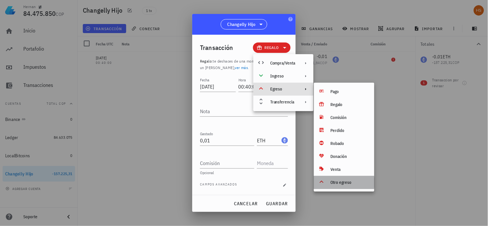
click at [341, 183] on div "Otro egreso" at bounding box center [350, 182] width 39 height 5
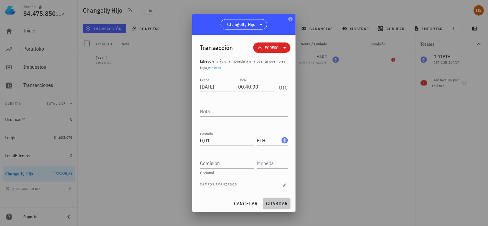
click at [283, 202] on span "guardar" at bounding box center [277, 203] width 22 height 6
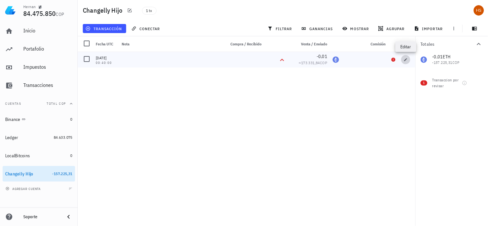
click at [406, 60] on icon "button" at bounding box center [406, 60] width 4 height 4
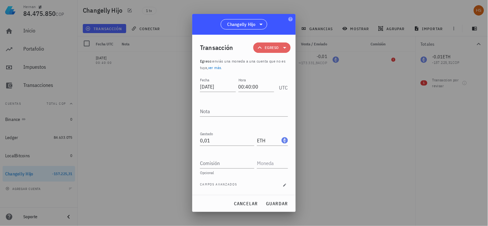
click at [287, 47] on icon at bounding box center [285, 48] width 8 height 8
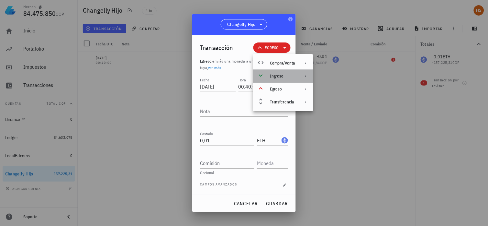
click at [306, 74] on icon at bounding box center [305, 75] width 5 height 5
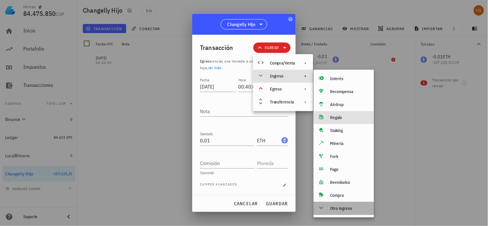
click at [340, 209] on div "Otro ingreso" at bounding box center [349, 207] width 39 height 5
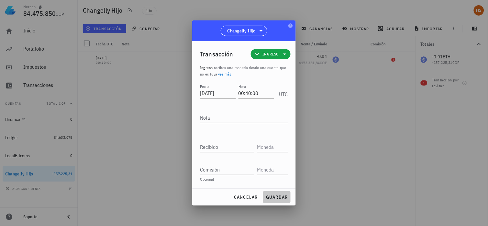
click at [278, 196] on span "guardar" at bounding box center [277, 197] width 22 height 6
click at [248, 198] on span "cancelar" at bounding box center [246, 197] width 24 height 6
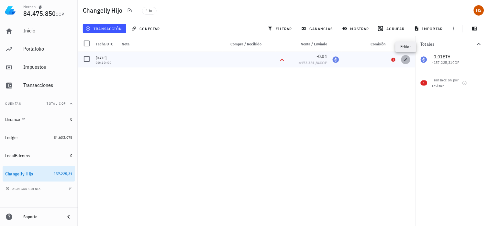
click at [405, 60] on icon "button" at bounding box center [405, 59] width 3 height 3
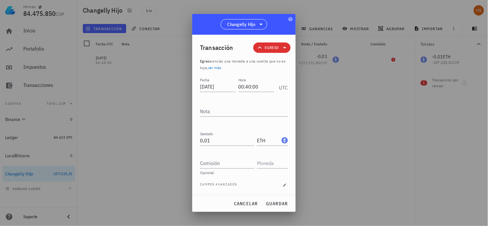
click at [285, 47] on icon at bounding box center [285, 48] width 8 height 8
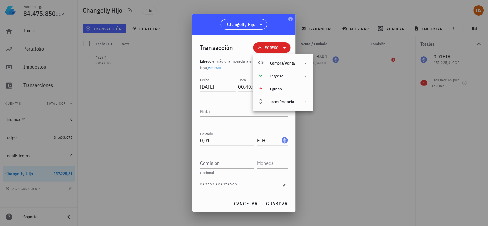
click at [358, 121] on div at bounding box center [244, 113] width 488 height 226
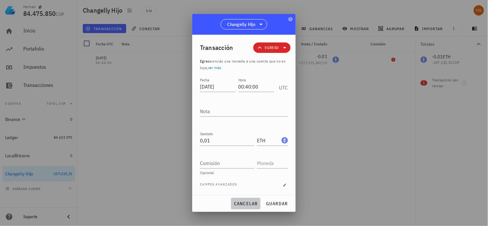
click at [250, 201] on span "cancelar" at bounding box center [246, 203] width 24 height 6
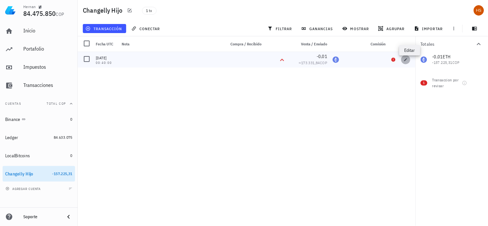
click at [405, 59] on icon "button" at bounding box center [406, 60] width 4 height 4
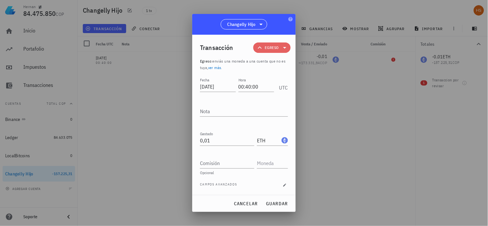
click at [287, 48] on icon at bounding box center [285, 48] width 8 height 8
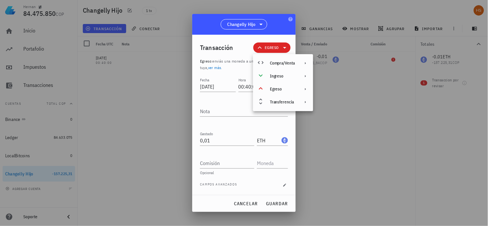
click at [338, 84] on div at bounding box center [244, 113] width 488 height 226
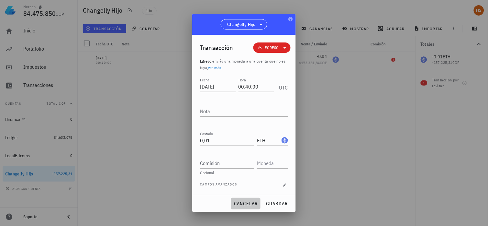
click at [235, 202] on span "cancelar" at bounding box center [246, 203] width 24 height 6
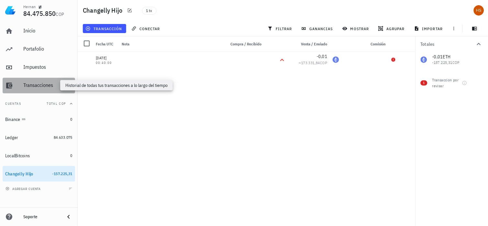
click at [38, 87] on div "Transacciones" at bounding box center [47, 85] width 49 height 6
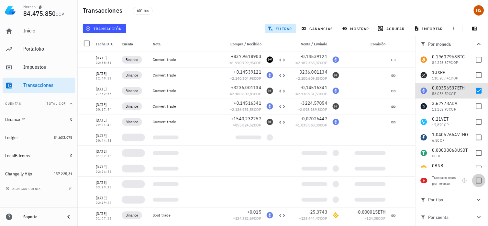
drag, startPoint x: 424, startPoint y: 181, endPoint x: 480, endPoint y: 181, distance: 55.7
click at [424, 181] on span "6" at bounding box center [424, 180] width 2 height 5
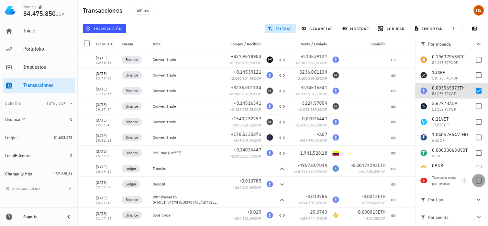
click at [480, 181] on div at bounding box center [478, 180] width 11 height 11
checkbox input "true"
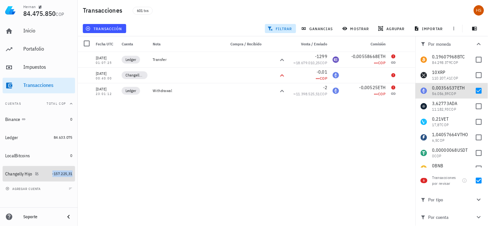
click at [60, 173] on span "-157.225,31" at bounding box center [62, 173] width 20 height 5
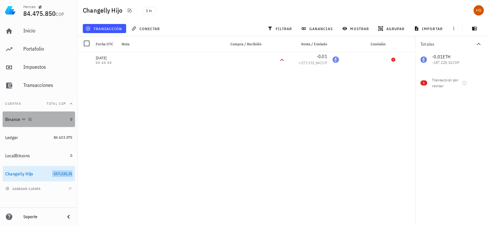
click at [14, 117] on div "Binance" at bounding box center [12, 119] width 15 height 6
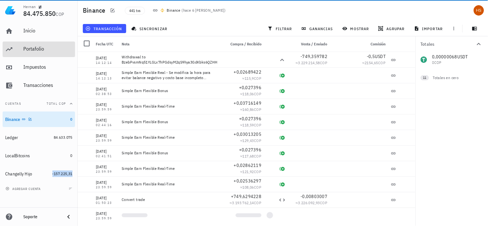
click at [30, 47] on div "Portafolio" at bounding box center [47, 49] width 49 height 6
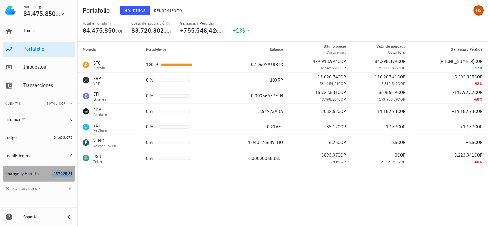
click at [24, 172] on div "Changelly Hijo" at bounding box center [18, 174] width 27 height 6
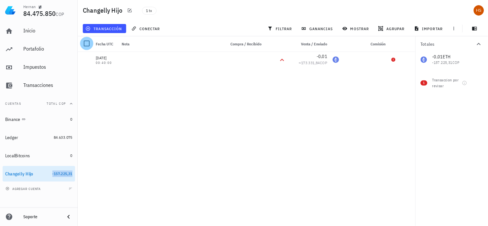
click at [88, 40] on div at bounding box center [86, 43] width 11 height 11
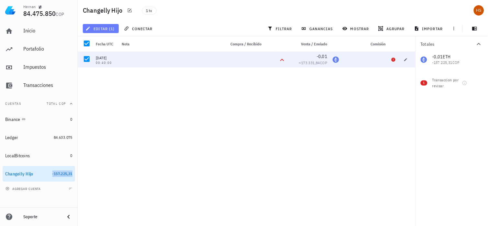
click at [107, 28] on span "editar (1)" at bounding box center [101, 28] width 28 height 5
click at [105, 43] on div "Eliminar" at bounding box center [105, 43] width 15 height 5
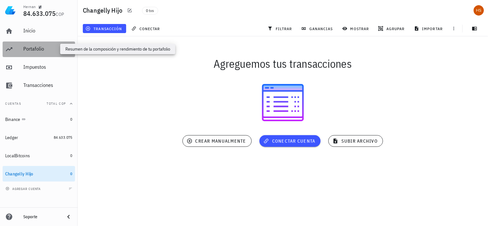
click at [37, 48] on div "Portafolio" at bounding box center [47, 49] width 49 height 6
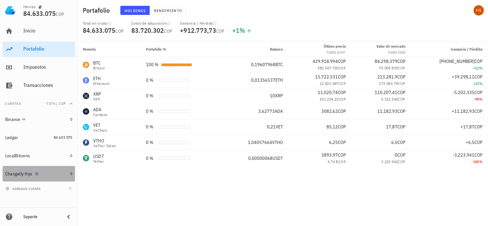
click at [27, 173] on div "Changelly Hijo" at bounding box center [18, 174] width 27 height 6
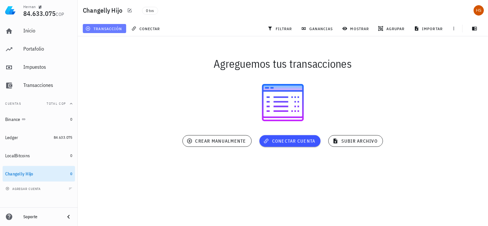
click at [110, 27] on span "transacción" at bounding box center [104, 28] width 35 height 5
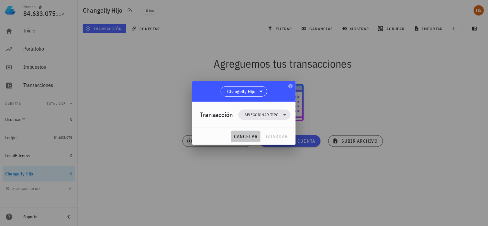
click at [242, 137] on span "cancelar" at bounding box center [246, 136] width 24 height 6
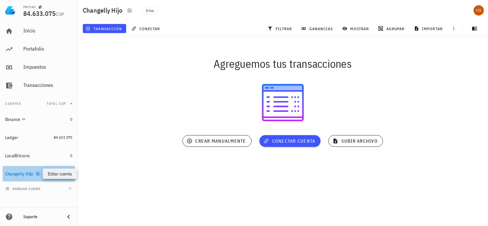
click at [36, 171] on icon "button" at bounding box center [38, 173] width 4 height 4
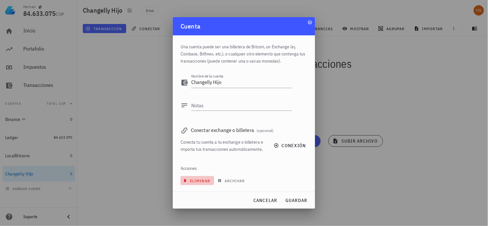
click at [203, 179] on span "eliminar" at bounding box center [197, 180] width 26 height 5
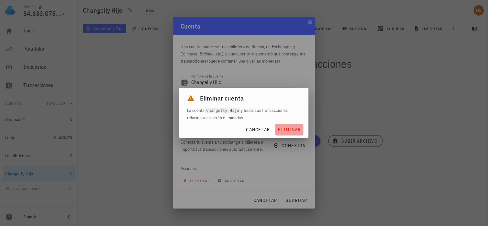
click at [290, 131] on span "eliminar" at bounding box center [289, 130] width 23 height 6
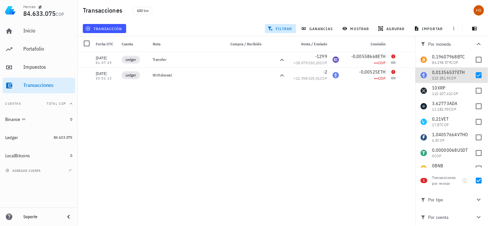
click at [290, 133] on div "24/11/2024 02:55:51 Binance Convert trade +837,9618903 ≈ 1.910.799,95 COP -0,14…" at bounding box center [247, 136] width 338 height 169
click at [439, 181] on div "Transacciones por revisar" at bounding box center [445, 180] width 27 height 12
click at [476, 76] on div at bounding box center [478, 75] width 11 height 11
checkbox input "false"
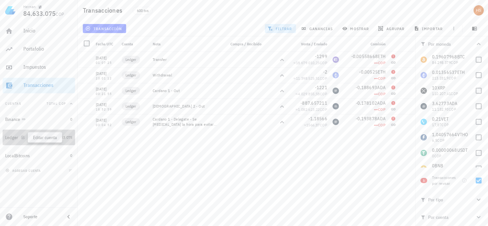
click at [22, 138] on icon "button" at bounding box center [22, 137] width 3 height 3
type textarea "Ledger"
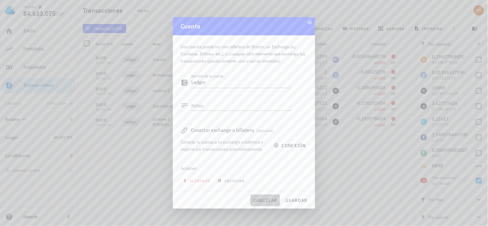
click at [259, 200] on span "cancelar" at bounding box center [265, 200] width 24 height 6
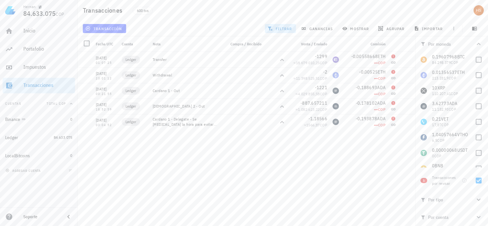
click at [148, 182] on div "24/11/2024 02:55:51 Binance Convert trade +837,9618903 ≈ 1.910.799,95 COP -0,14…" at bounding box center [247, 136] width 338 height 169
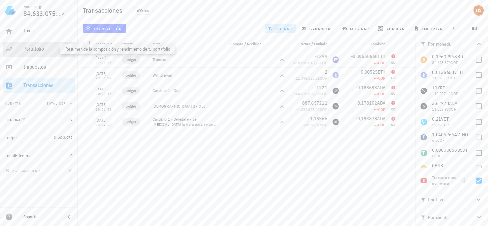
click at [37, 51] on div "Portafolio" at bounding box center [47, 49] width 49 height 6
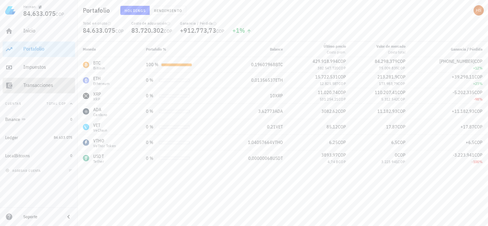
drag, startPoint x: 37, startPoint y: 84, endPoint x: 190, endPoint y: 195, distance: 189.3
click at [37, 84] on div "Transacciones" at bounding box center [47, 85] width 49 height 6
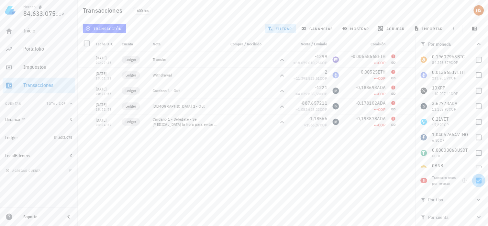
click at [478, 182] on div at bounding box center [478, 180] width 11 height 11
checkbox input "false"
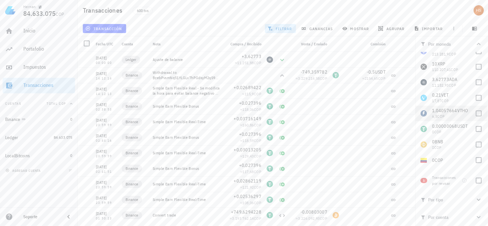
scroll to position [7, 0]
click at [475, 98] on div at bounding box center [478, 99] width 11 height 11
checkbox input "true"
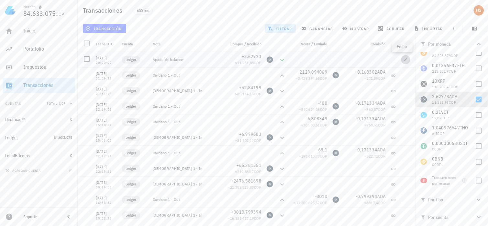
click at [404, 59] on icon "button" at bounding box center [406, 60] width 4 height 4
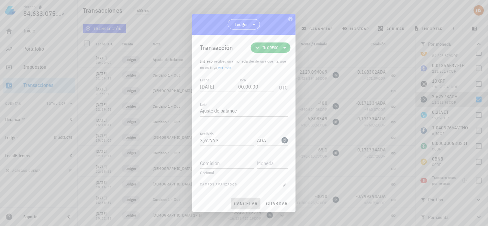
click at [249, 203] on span "cancelar" at bounding box center [246, 203] width 24 height 6
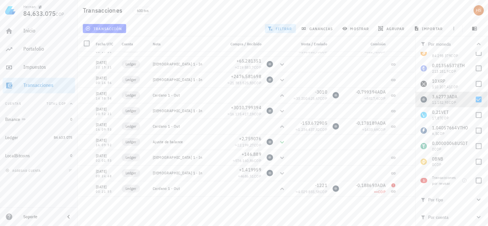
scroll to position [0, 0]
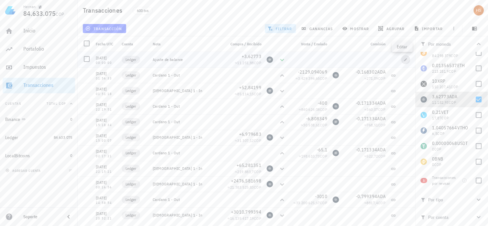
click at [404, 59] on icon "button" at bounding box center [405, 59] width 3 height 3
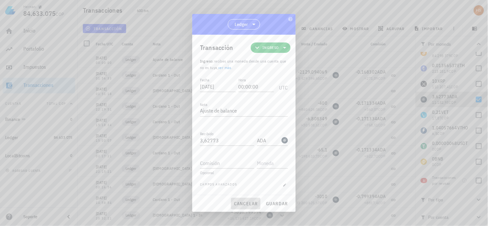
click at [244, 203] on span "cancelar" at bounding box center [246, 203] width 24 height 6
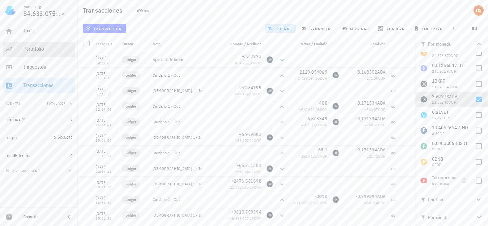
click at [41, 49] on div "Portafolio" at bounding box center [47, 49] width 49 height 6
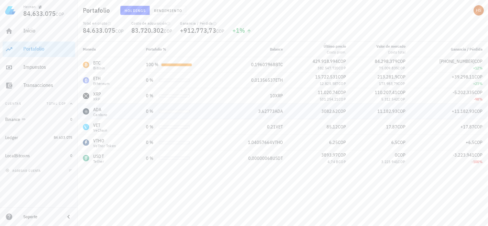
click at [97, 110] on div "ADA" at bounding box center [100, 109] width 14 height 6
click at [47, 85] on div "Transacciones" at bounding box center [47, 85] width 49 height 6
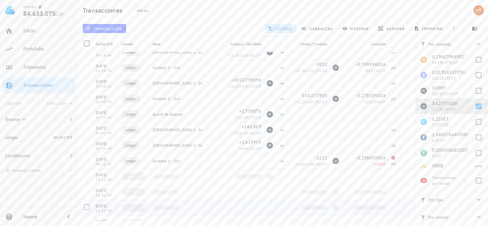
scroll to position [141, 0]
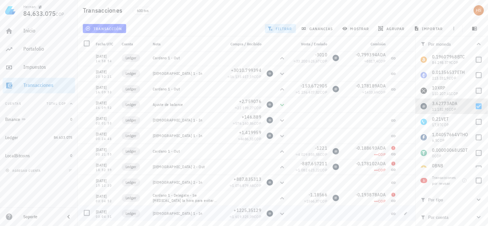
click at [330, 214] on div at bounding box center [336, 213] width 12 height 16
click at [111, 29] on span "transacción" at bounding box center [104, 28] width 35 height 5
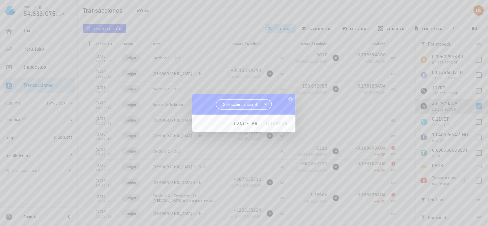
click at [266, 104] on icon at bounding box center [266, 104] width 8 height 8
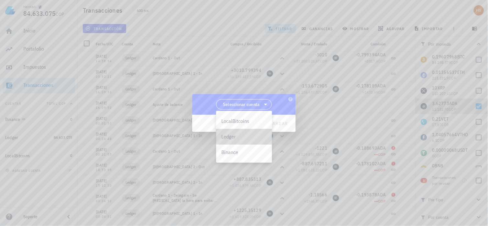
click at [234, 136] on div "Ledger" at bounding box center [244, 136] width 46 height 6
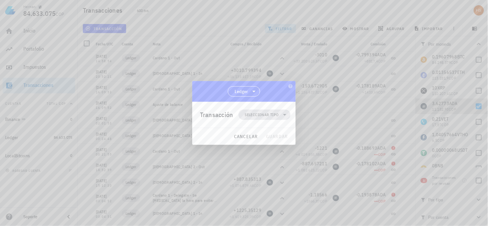
click at [269, 114] on span "Seleccionar tipo" at bounding box center [262, 114] width 34 height 6
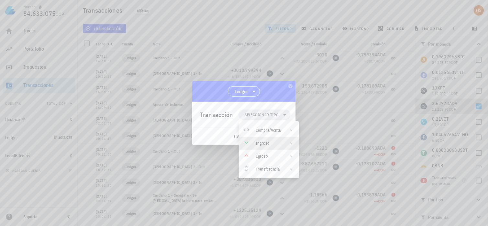
click at [269, 142] on div "Ingreso" at bounding box center [268, 142] width 25 height 5
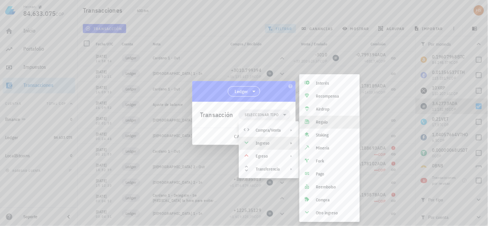
click at [329, 120] on div "Regalo" at bounding box center [335, 121] width 39 height 5
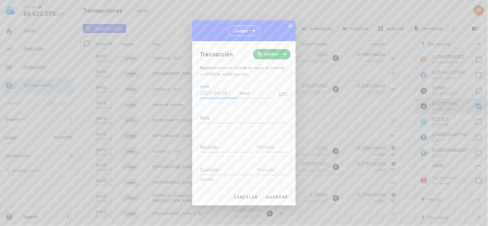
click at [209, 94] on input "Fecha" at bounding box center [218, 93] width 37 height 10
type input "2021-01-16"
click at [254, 94] on input "Hora" at bounding box center [256, 93] width 35 height 10
click at [214, 116] on textarea "Nota" at bounding box center [244, 117] width 88 height 10
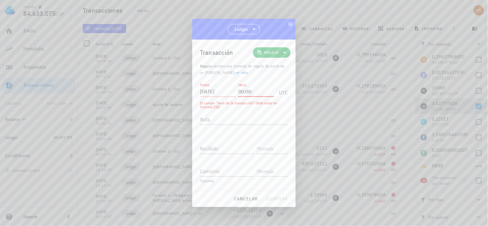
click at [255, 91] on input "00:00:" at bounding box center [256, 91] width 36 height 10
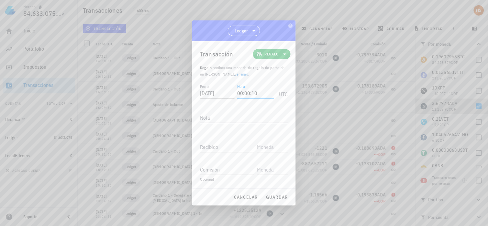
type input "00:00:10"
click at [205, 120] on div "Nota" at bounding box center [244, 117] width 88 height 10
type textarea "R"
type textarea "Regalo"
click at [208, 149] on input "Recibido" at bounding box center [227, 146] width 54 height 10
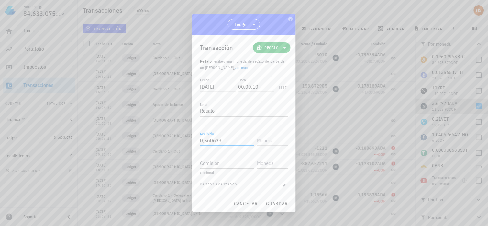
type input "0,560673"
click at [260, 140] on input "text" at bounding box center [272, 140] width 30 height 10
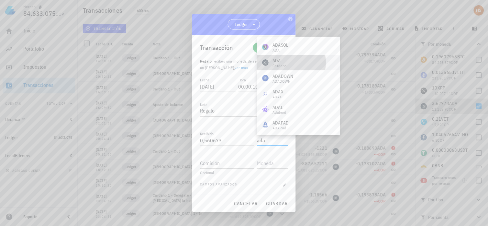
click at [273, 61] on div "ADA" at bounding box center [279, 60] width 14 height 6
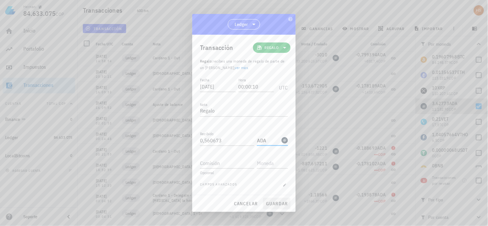
type input "ADA"
click at [284, 203] on span "guardar" at bounding box center [277, 203] width 22 height 6
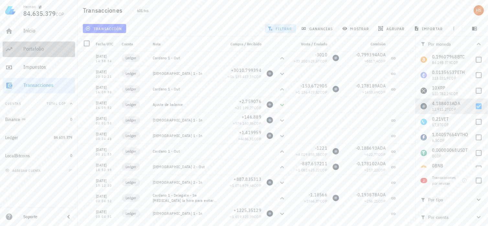
click at [38, 49] on div "Portafolio" at bounding box center [47, 49] width 49 height 6
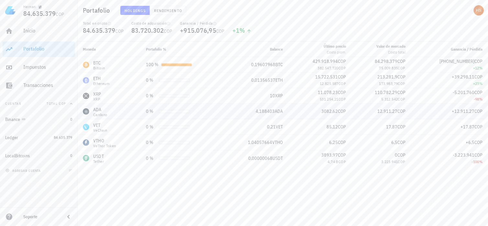
click at [267, 114] on div "4,188403 ADA" at bounding box center [255, 111] width 55 height 7
click at [96, 110] on div "ADA" at bounding box center [100, 109] width 14 height 6
click at [30, 81] on div "Transacciones" at bounding box center [47, 85] width 49 height 15
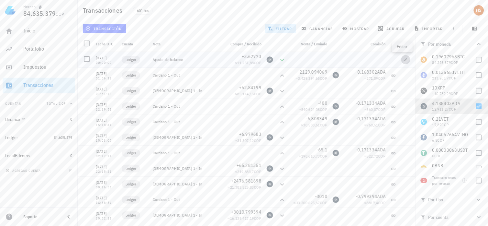
click at [404, 58] on icon "button" at bounding box center [406, 60] width 4 height 4
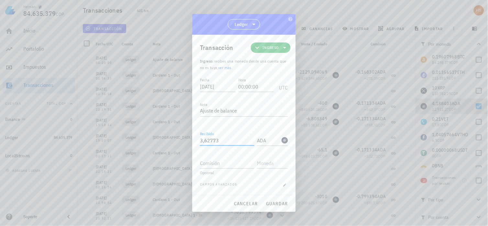
click at [225, 140] on input "3,62773" at bounding box center [227, 140] width 54 height 10
drag, startPoint x: 225, startPoint y: 140, endPoint x: 205, endPoint y: 140, distance: 19.4
click at [205, 140] on input "3,62773" at bounding box center [227, 140] width 54 height 10
click at [202, 139] on input "368729" at bounding box center [227, 140] width 54 height 10
type input "3,068729"
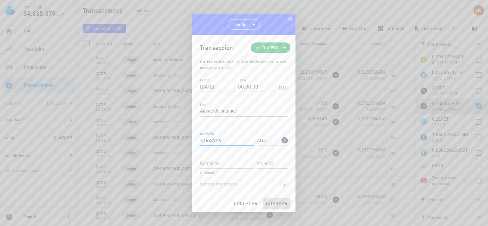
click at [276, 202] on span "guardar" at bounding box center [277, 203] width 22 height 6
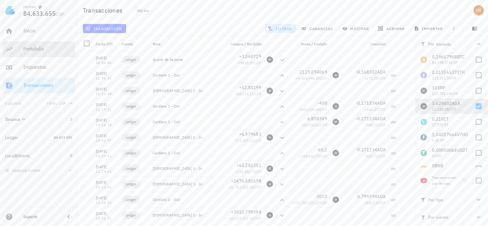
click at [40, 51] on div "Portafolio" at bounding box center [47, 49] width 49 height 6
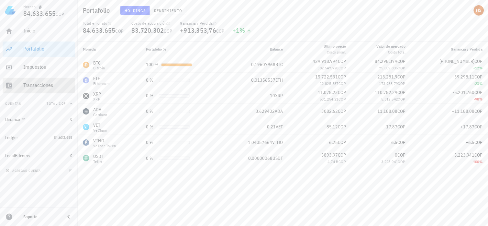
click at [30, 83] on div "Transacciones" at bounding box center [47, 85] width 49 height 6
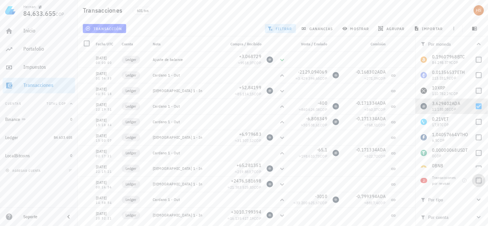
click at [478, 181] on div at bounding box center [478, 180] width 11 height 11
checkbox input "true"
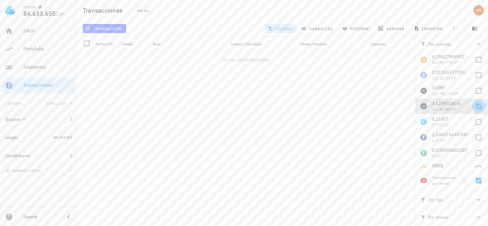
click at [476, 103] on div at bounding box center [478, 106] width 11 height 11
checkbox input "false"
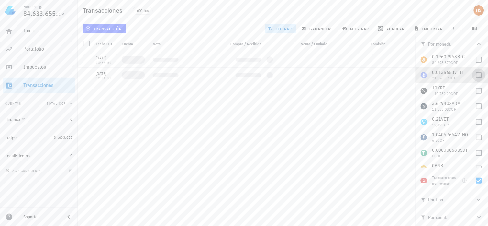
click at [476, 76] on div at bounding box center [478, 75] width 11 height 11
checkbox input "true"
click at [478, 180] on div at bounding box center [478, 180] width 11 height 11
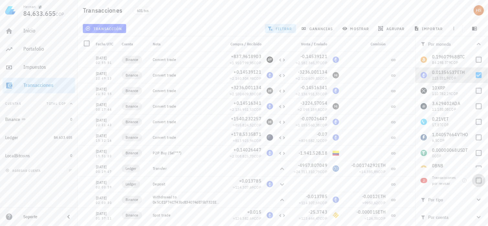
click at [479, 179] on div at bounding box center [478, 180] width 11 height 11
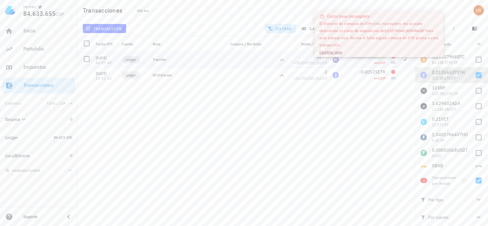
click at [377, 65] on span "•••" at bounding box center [376, 62] width 4 height 5
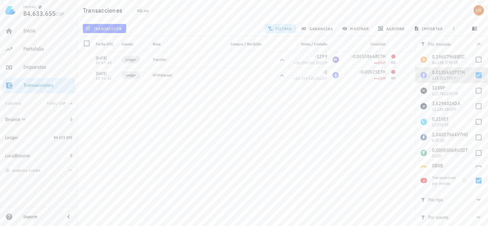
click at [354, 138] on div "24/11/2024 02:55:51 Binance Convert trade +837,9618903 ≈ 1.910.799,95 COP -0,14…" at bounding box center [247, 136] width 338 height 169
click at [376, 119] on div "24/11/2024 02:55:51 Binance Convert trade +837,9618903 ≈ 1.910.799,95 COP -0,14…" at bounding box center [247, 136] width 338 height 169
click at [108, 27] on span "transacción" at bounding box center [104, 28] width 35 height 5
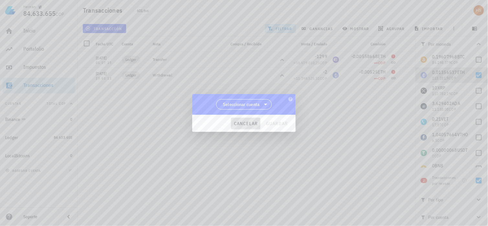
click at [253, 124] on span "cancelar" at bounding box center [246, 123] width 24 height 6
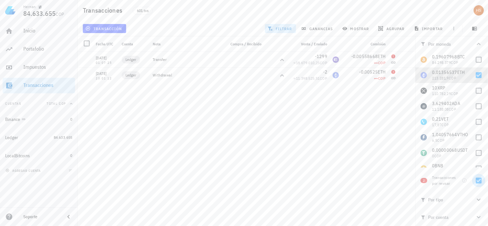
click at [480, 182] on div at bounding box center [478, 180] width 11 height 11
checkbox input "false"
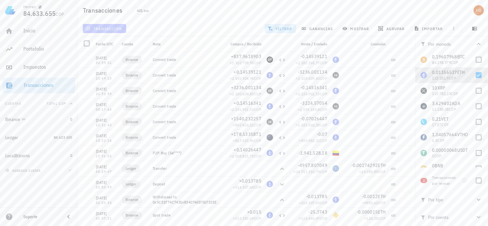
click at [108, 28] on span "transacción" at bounding box center [104, 28] width 35 height 5
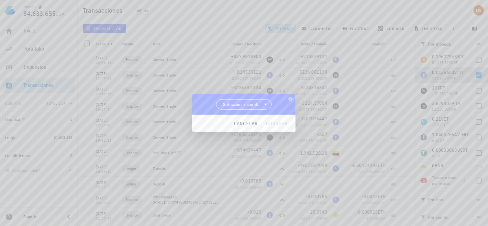
click at [264, 101] on icon at bounding box center [266, 104] width 8 height 8
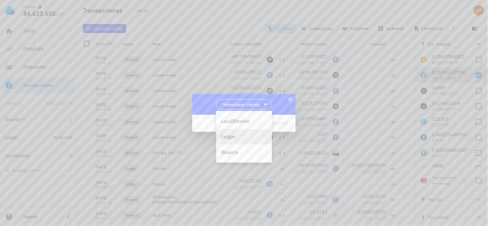
click at [231, 135] on div "Ledger" at bounding box center [244, 136] width 46 height 6
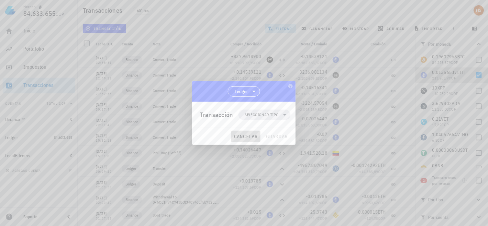
click at [239, 137] on span "cancelar" at bounding box center [246, 136] width 24 height 6
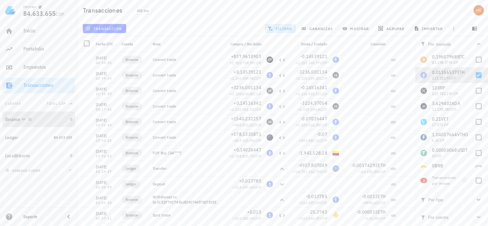
click at [16, 119] on div "Binance" at bounding box center [12, 119] width 15 height 6
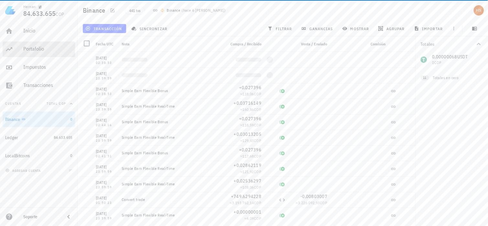
click at [40, 49] on div "Portafolio" at bounding box center [47, 49] width 49 height 6
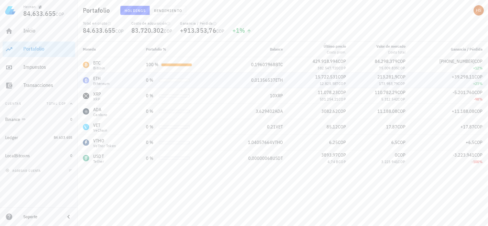
click at [108, 78] on div "ETH" at bounding box center [101, 78] width 16 height 6
click at [36, 82] on div "Transacciones" at bounding box center [47, 85] width 49 height 6
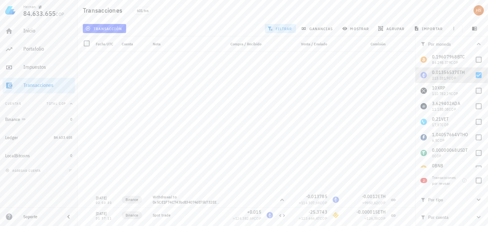
scroll to position [219, 0]
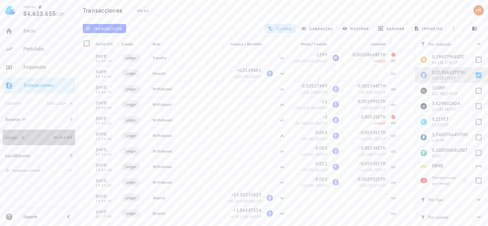
click at [12, 137] on div "Ledger" at bounding box center [11, 138] width 13 height 6
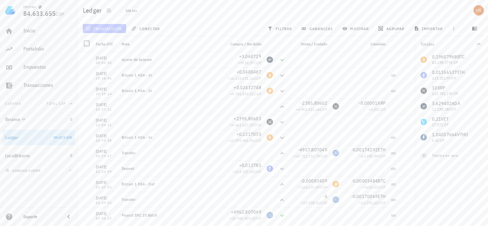
click at [105, 28] on span "transacción" at bounding box center [104, 28] width 35 height 5
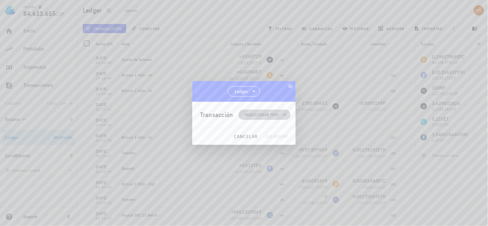
click at [286, 115] on icon at bounding box center [285, 115] width 8 height 8
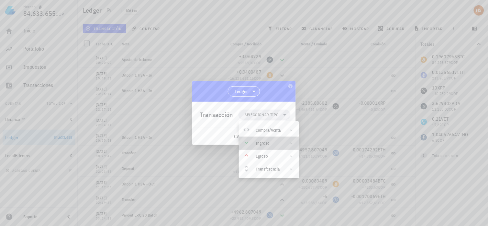
click at [291, 142] on icon at bounding box center [291, 142] width 5 height 5
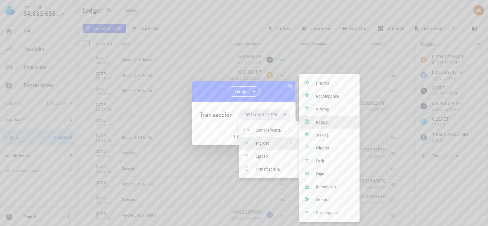
click at [324, 121] on div "Regalo" at bounding box center [335, 121] width 39 height 5
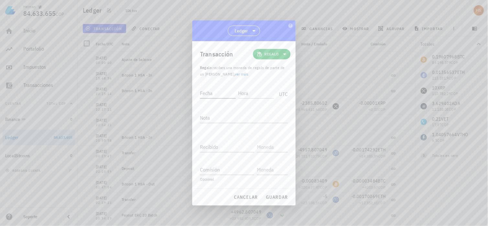
click at [207, 93] on input "Fecha" at bounding box center [218, 93] width 36 height 10
click at [246, 91] on input "Hora" at bounding box center [256, 93] width 36 height 10
click at [228, 91] on input "2021-03-02" at bounding box center [218, 93] width 36 height 10
type input "2021-03-24"
click at [258, 93] on input "Hora" at bounding box center [256, 93] width 36 height 10
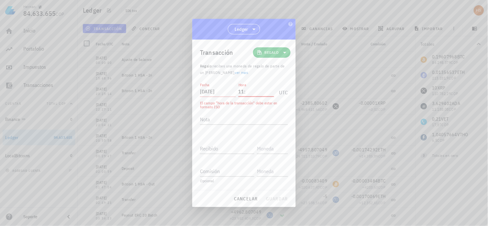
type input "1"
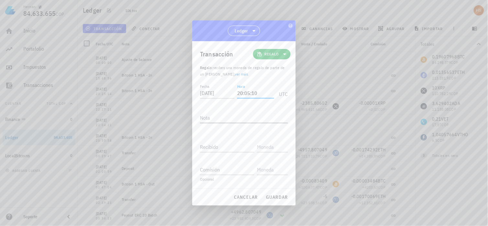
type input "20:05:10"
click at [207, 119] on div "Nota" at bounding box center [244, 117] width 88 height 10
type textarea "Ajuste de balance"
click at [209, 146] on input "Recibido" at bounding box center [227, 146] width 54 height 10
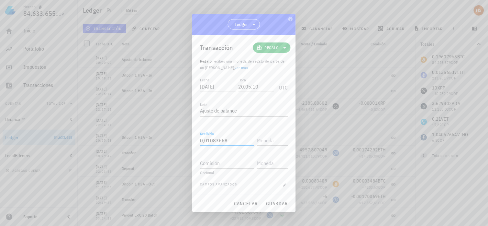
type input "0,01083668"
click at [273, 137] on input "text" at bounding box center [272, 140] width 30 height 10
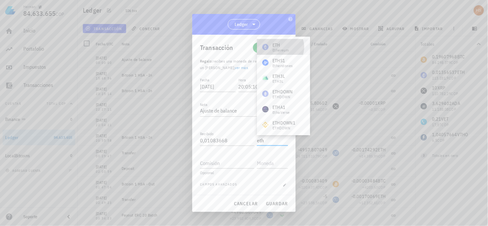
click at [286, 45] on div "ETH" at bounding box center [280, 45] width 16 height 6
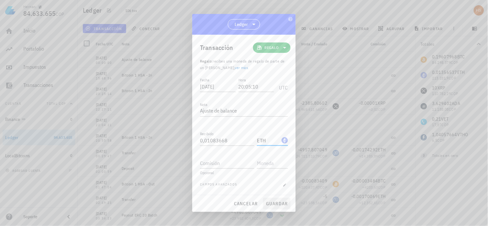
type input "ETH"
click at [282, 202] on span "guardar" at bounding box center [277, 203] width 22 height 6
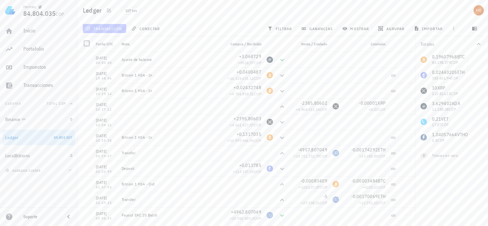
click at [112, 26] on span "transacción" at bounding box center [104, 28] width 35 height 5
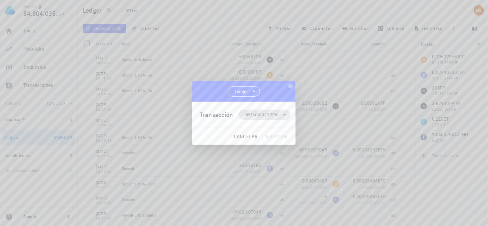
click at [285, 116] on icon at bounding box center [285, 115] width 8 height 8
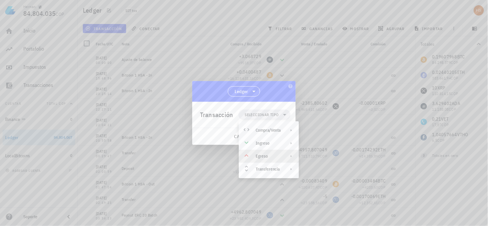
click at [292, 156] on icon at bounding box center [291, 155] width 5 height 5
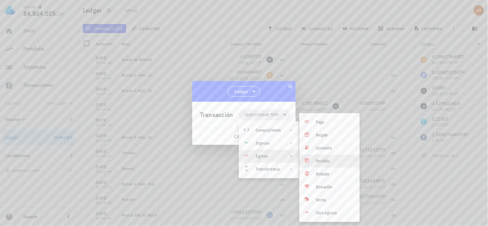
click at [329, 159] on div "Perdido" at bounding box center [335, 160] width 39 height 5
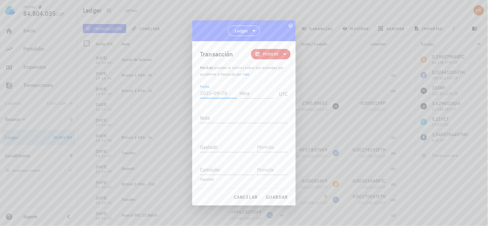
click at [204, 92] on input "Fecha" at bounding box center [218, 93] width 37 height 10
type input "2025-09-28"
click at [243, 93] on input "Hora" at bounding box center [255, 93] width 37 height 10
type input "16:11:52"
click at [212, 115] on textarea "Nota" at bounding box center [244, 117] width 88 height 10
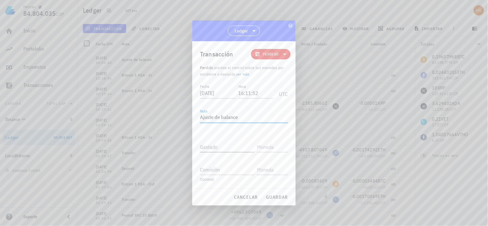
type textarea "Ajuste de balance"
click at [213, 142] on div "Gastado" at bounding box center [227, 146] width 54 height 10
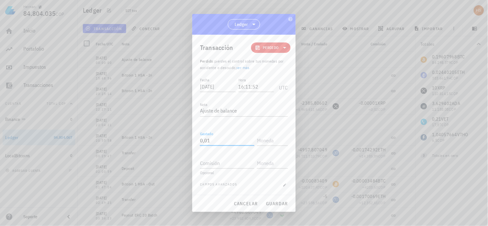
type input "0"
type input "0,01083668"
click at [264, 140] on input "text" at bounding box center [272, 140] width 30 height 10
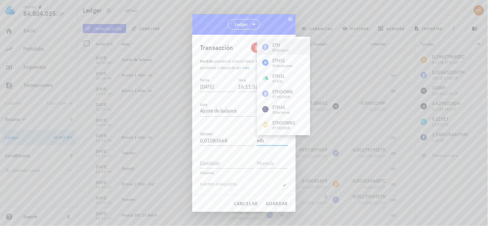
click at [282, 49] on div "Ethereum" at bounding box center [280, 50] width 16 height 4
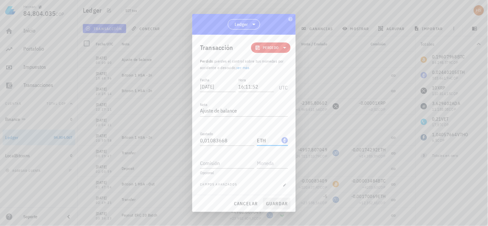
type input "ETH"
click at [274, 204] on span "guardar" at bounding box center [277, 203] width 22 height 6
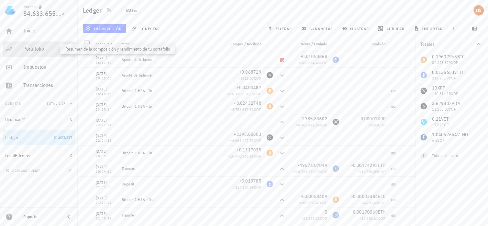
click at [37, 49] on div "Portafolio" at bounding box center [47, 49] width 49 height 6
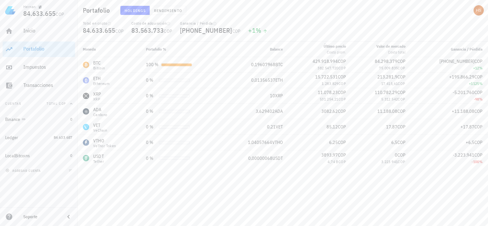
click at [333, 192] on div "Moneda Portafolio % Balance Último precio Costo prom. Valor de mercado Costo to…" at bounding box center [283, 133] width 410 height 184
click at [47, 82] on div "Transacciones" at bounding box center [47, 85] width 49 height 6
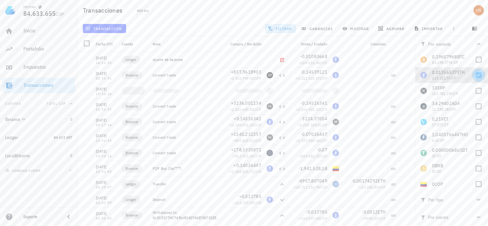
click at [478, 74] on div at bounding box center [478, 75] width 11 height 11
checkbox input "false"
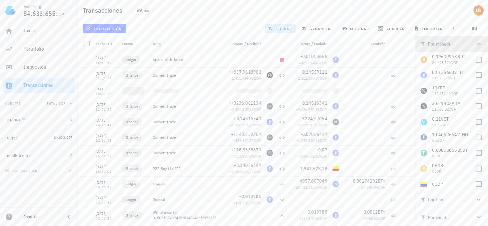
click at [479, 43] on icon "button" at bounding box center [479, 44] width 8 height 8
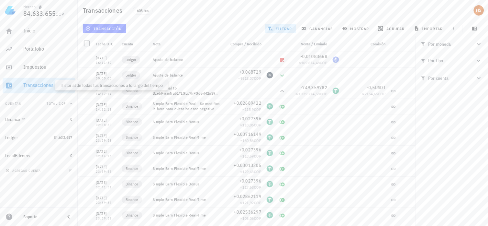
click at [40, 83] on div "Transacciones" at bounding box center [47, 85] width 49 height 6
click at [284, 26] on span "filtrar" at bounding box center [280, 28] width 23 height 5
click at [454, 57] on span "Por tipo" at bounding box center [448, 60] width 54 height 7
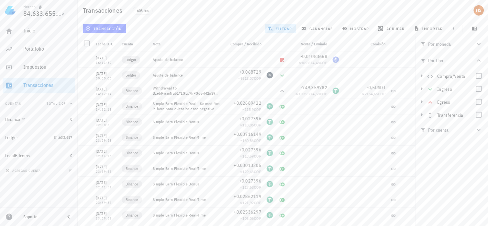
click at [454, 57] on span "Por tipo" at bounding box center [448, 60] width 54 height 7
click at [165, 42] on div "Nota" at bounding box center [186, 44] width 72 height 16
click at [153, 43] on span "Nota" at bounding box center [157, 43] width 8 height 5
click at [164, 45] on div "Nota" at bounding box center [186, 44] width 72 height 16
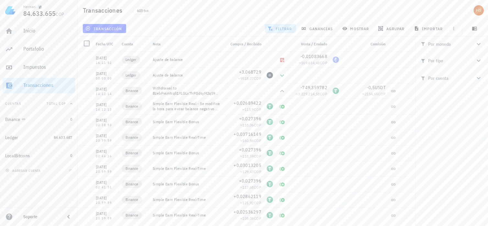
click at [164, 45] on div "Nota" at bounding box center [186, 44] width 72 height 16
click at [480, 78] on icon "button" at bounding box center [479, 78] width 4 height 2
click at [478, 106] on div at bounding box center [478, 106] width 11 height 11
checkbox input "true"
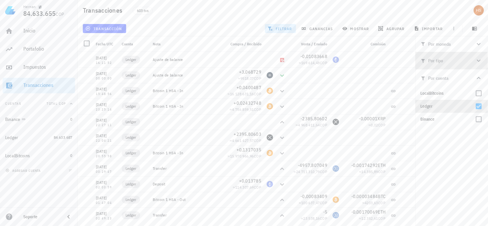
click at [457, 57] on span "Por tipo" at bounding box center [448, 60] width 54 height 7
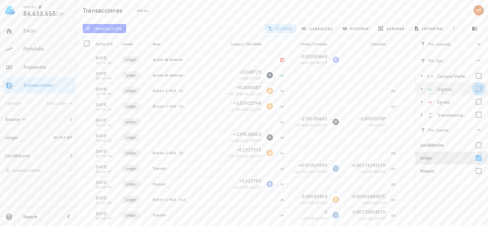
click at [478, 88] on div at bounding box center [478, 88] width 11 height 11
click at [477, 100] on div at bounding box center [478, 101] width 11 height 11
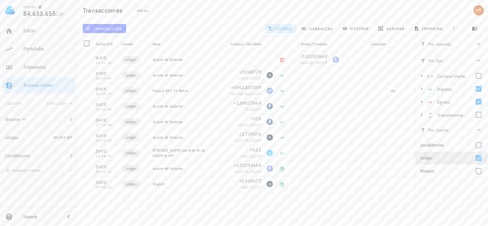
click at [444, 43] on div "Por moneda" at bounding box center [448, 43] width 54 height 5
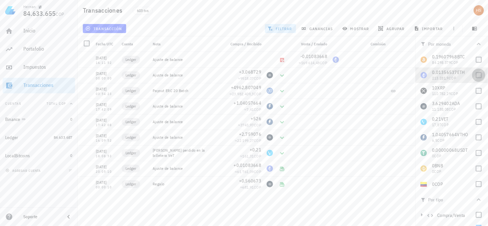
click at [473, 75] on div at bounding box center [478, 75] width 11 height 11
checkbox input "true"
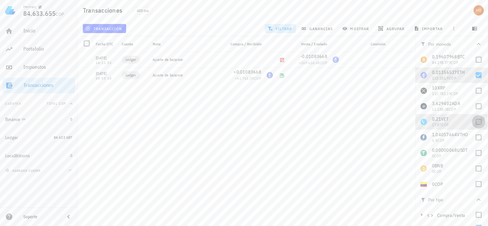
click at [473, 122] on div at bounding box center [478, 121] width 11 height 11
checkbox input "true"
click at [473, 106] on div at bounding box center [478, 106] width 11 height 11
checkbox input "true"
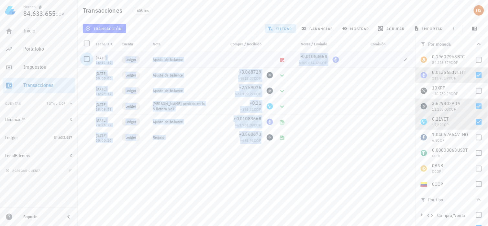
drag, startPoint x: 387, startPoint y: 143, endPoint x: 87, endPoint y: 55, distance: 311.9
click at [87, 55] on div "28/09/2025 16:11:52 Ledger Ajuste de balance -0,01083668 ≈ 169.614,48 COP 24/09…" at bounding box center [247, 98] width 338 height 93
drag, startPoint x: 87, startPoint y: 55, endPoint x: 99, endPoint y: 59, distance: 12.2
copy div "28/09/2025 16:11:52 Ledger Ajuste de balance -0,01083668 ≈ 169.614,48 COP 24/09…"
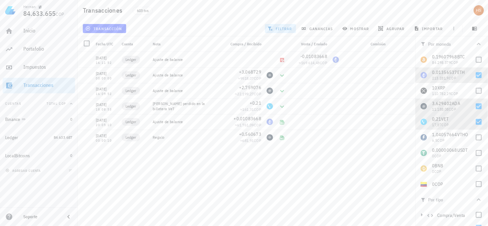
click at [173, 169] on div "28/09/2025 16:11:52 Ledger Ajuste de balance -0,01083668 ≈ 169.614,48 COP 24/09…" at bounding box center [247, 136] width 338 height 169
drag, startPoint x: 354, startPoint y: 57, endPoint x: 96, endPoint y: 58, distance: 258.5
click at [96, 58] on div "28/09/2025 16:11:52 Ledger Ajuste de balance -0,01083668 ≈ 169.614,48 COP" at bounding box center [247, 60] width 338 height 16
drag, startPoint x: 96, startPoint y: 58, endPoint x: 101, endPoint y: 61, distance: 6.2
copy div "28/09/2025 16:11:52 Ledger Ajuste de balance -0,01083668 ≈ 169.614,48 COP"
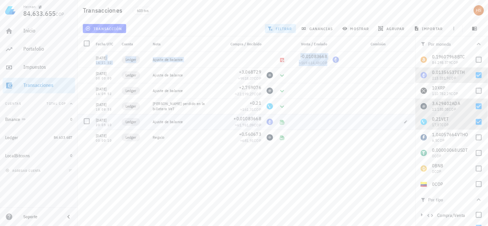
click at [343, 124] on div at bounding box center [365, 122] width 47 height 16
click at [201, 202] on div "28/09/2025 16:11:52 Ledger Ajuste de balance -0,01083668 ≈ 169.614,48 COP 24/09…" at bounding box center [247, 136] width 338 height 169
click at [366, 81] on div at bounding box center [365, 75] width 47 height 16
click at [407, 60] on icon "button" at bounding box center [406, 60] width 4 height 4
type input "2025-09-28"
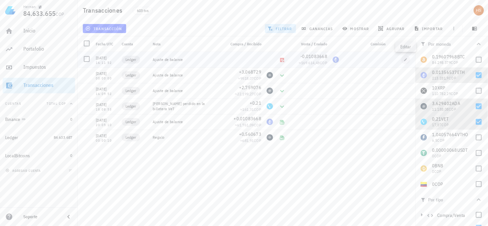
type input "16:11:52"
type input "0,01083668"
type input "ETH"
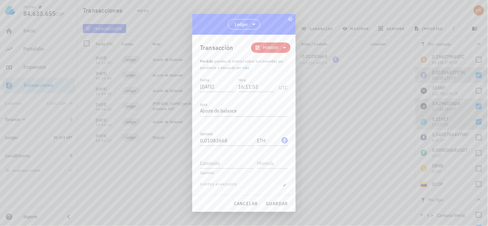
click at [319, 103] on div at bounding box center [244, 113] width 488 height 226
click at [251, 203] on span "cancelar" at bounding box center [246, 203] width 24 height 6
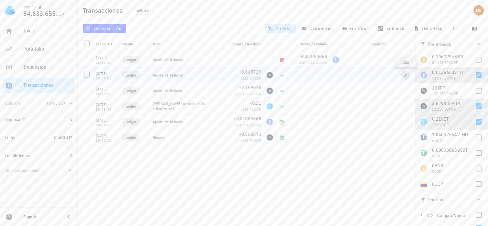
click at [405, 73] on icon "button" at bounding box center [406, 75] width 4 height 4
type input "2025-09-24"
type input "00:00:00"
type input "3,068729"
type input "ADA"
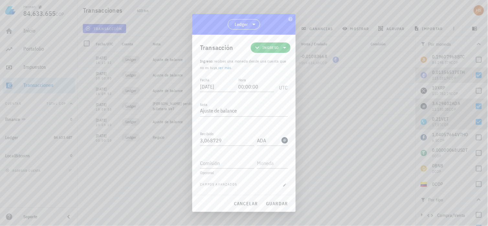
click at [320, 117] on div at bounding box center [244, 113] width 488 height 226
click at [248, 206] on button "cancelar" at bounding box center [245, 203] width 29 height 12
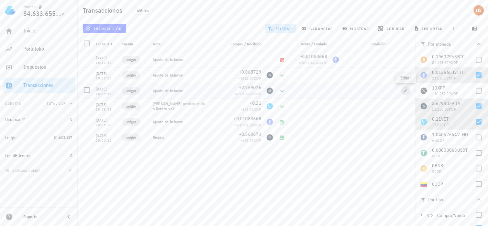
click at [405, 92] on icon "button" at bounding box center [405, 90] width 3 height 3
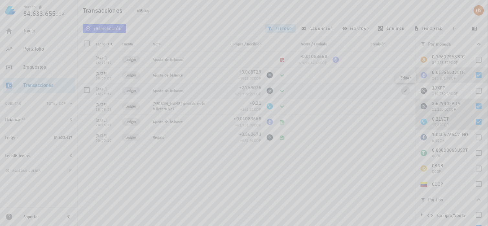
type input "2021-05-15"
type input "16:09:52"
type input "2,759076"
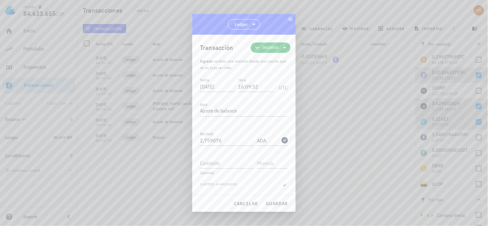
click at [331, 88] on div at bounding box center [244, 113] width 488 height 226
click at [248, 203] on span "cancelar" at bounding box center [246, 203] width 24 height 6
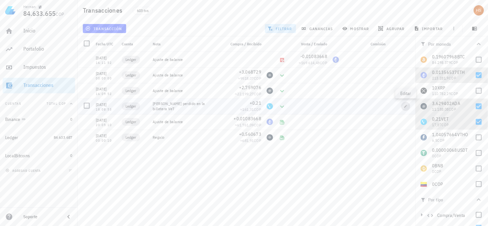
click at [404, 106] on icon "button" at bounding box center [406, 106] width 4 height 4
type input "[DATE]"
type input "18:08:53"
type textarea "[PERSON_NAME] perdido en la billetera VeT"
type input "0,21"
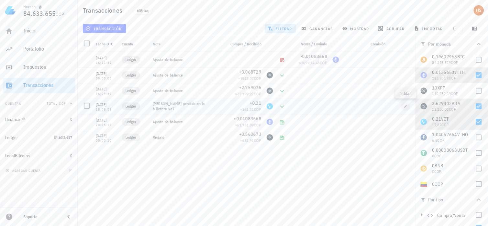
type input "VET"
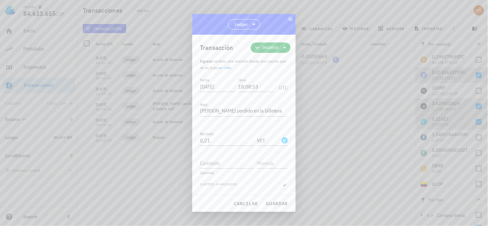
click at [384, 182] on div at bounding box center [244, 113] width 488 height 226
click at [250, 203] on span "cancelar" at bounding box center [246, 203] width 24 height 6
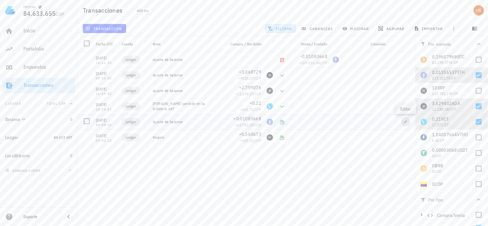
click at [404, 120] on icon "button" at bounding box center [406, 122] width 4 height 4
type input "2021-03-24"
type input "20:05:10"
type textarea "Ajuste de balance"
type input "0,01083668"
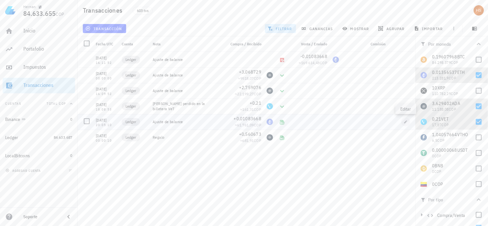
type input "ETH"
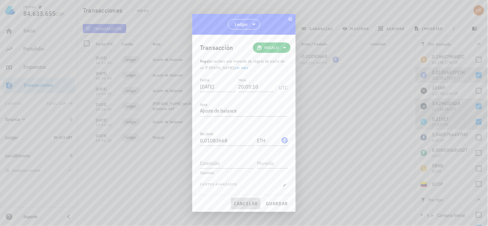
drag, startPoint x: 245, startPoint y: 204, endPoint x: 366, endPoint y: 200, distance: 121.8
click at [245, 204] on span "cancelar" at bounding box center [246, 203] width 24 height 6
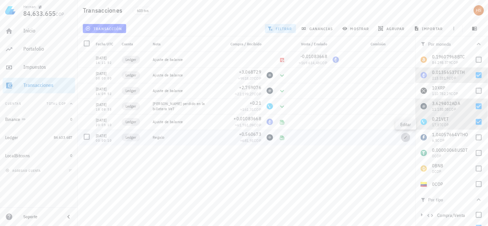
click at [405, 138] on icon "button" at bounding box center [405, 137] width 3 height 3
type input "2021-01-16"
type input "00:00:10"
type textarea "Regalo"
type input "0,560673"
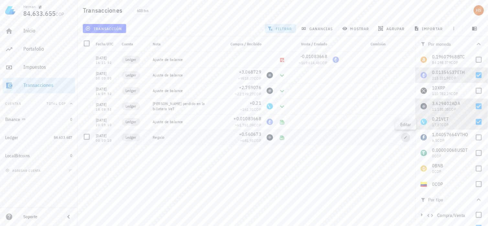
type input "ADA"
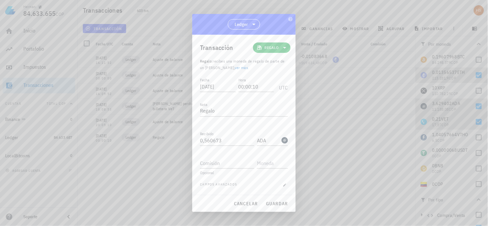
click at [376, 70] on div at bounding box center [244, 113] width 488 height 226
click at [241, 203] on span "cancelar" at bounding box center [246, 203] width 24 height 6
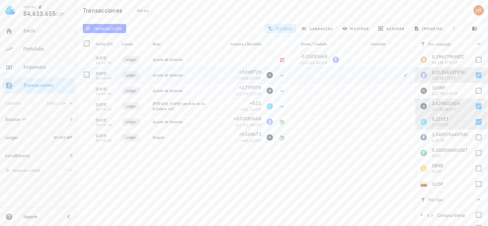
click at [344, 82] on div at bounding box center [365, 75] width 47 height 16
click at [473, 72] on div at bounding box center [478, 75] width 11 height 11
checkbox input "false"
click at [473, 106] on div at bounding box center [478, 106] width 11 height 11
checkbox input "false"
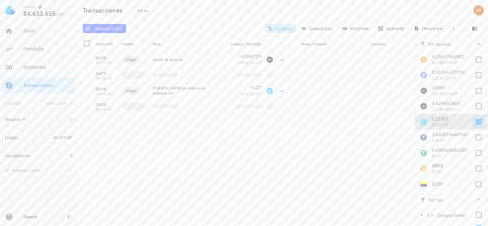
click at [473, 122] on div at bounding box center [478, 121] width 11 height 11
checkbox input "false"
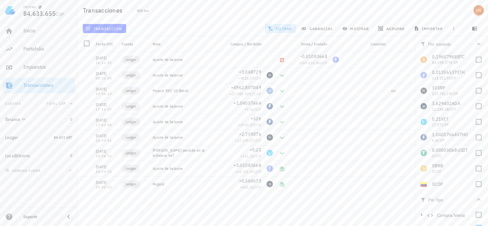
click at [30, 183] on div "Inicio Portafolio Impuestos Transacciones Cuentas Total COP Binance 0 Ledger 84…" at bounding box center [39, 114] width 78 height 186
click at [278, 3] on div "603 txs" at bounding box center [222, 10] width 187 height 16
click at [37, 50] on div "Portafolio" at bounding box center [47, 49] width 49 height 6
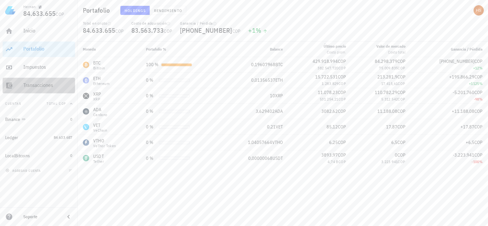
click at [50, 87] on div "Transacciones" at bounding box center [47, 85] width 49 height 6
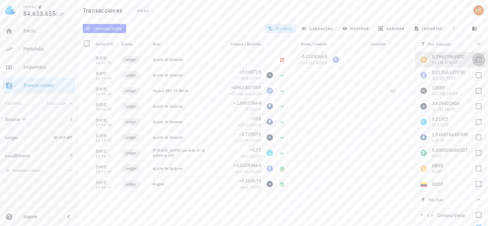
click at [473, 60] on div at bounding box center [478, 59] width 11 height 11
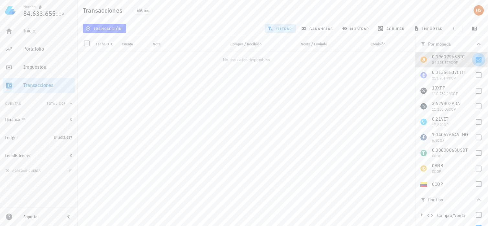
click at [473, 60] on div at bounding box center [478, 59] width 11 height 11
checkbox input "false"
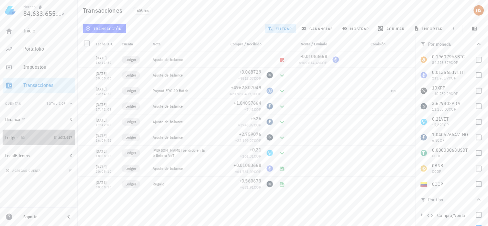
click at [10, 136] on div "Ledger" at bounding box center [11, 138] width 13 height 6
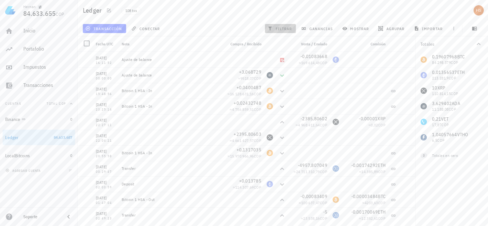
click at [281, 26] on span "filtrar" at bounding box center [280, 28] width 23 height 5
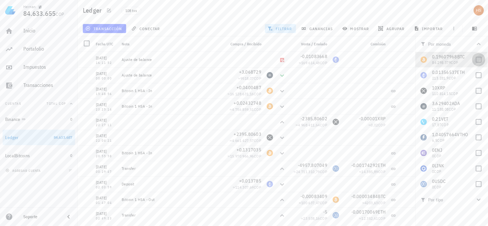
click at [475, 61] on div at bounding box center [478, 59] width 11 height 11
checkbox input "true"
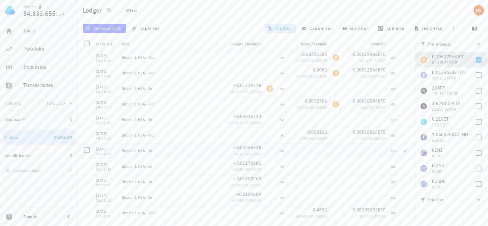
scroll to position [716, 0]
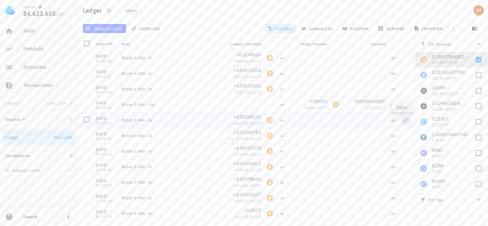
click at [401, 119] on span "button" at bounding box center [405, 120] width 9 height 4
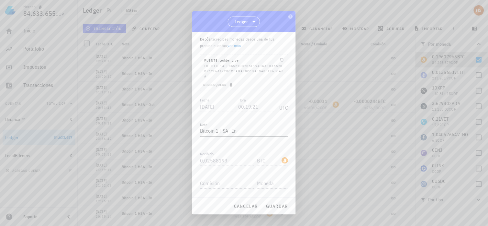
scroll to position [37, 0]
click at [283, 187] on icon "button" at bounding box center [284, 188] width 3 height 2
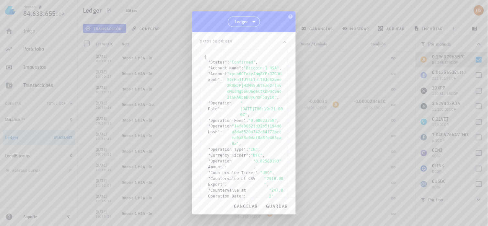
scroll to position [183, 0]
click at [250, 206] on span "cancelar" at bounding box center [246, 206] width 24 height 6
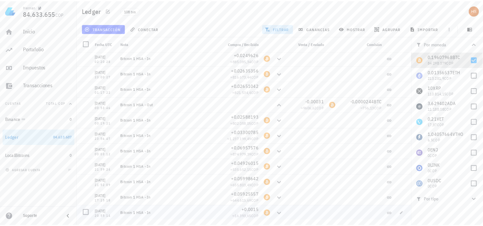
scroll to position [0, 0]
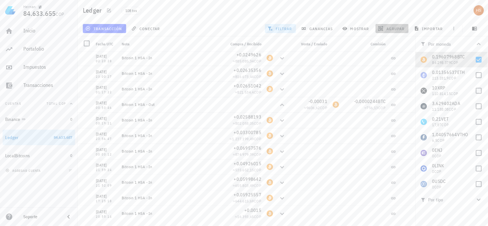
click at [401, 27] on span "agrupar" at bounding box center [392, 28] width 25 height 5
click at [384, 96] on div "Año" at bounding box center [395, 95] width 28 height 5
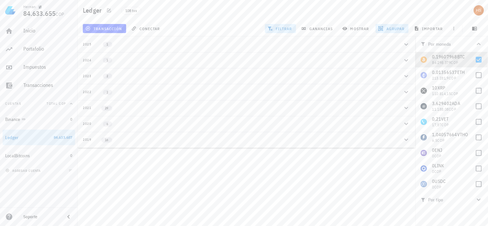
click at [82, 134] on button "2019 16" at bounding box center [247, 140] width 338 height 16
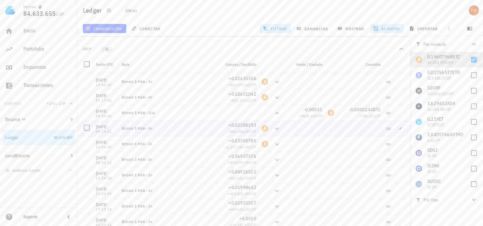
scroll to position [93, 0]
click at [302, 4] on div "108 txs" at bounding box center [212, 10] width 190 height 16
click at [479, 10] on span "button" at bounding box center [474, 10] width 16 height 10
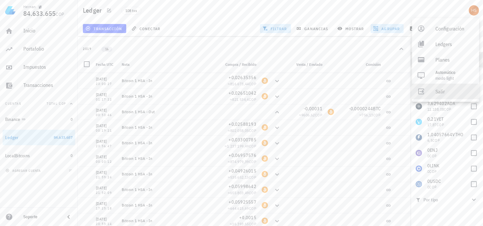
click at [443, 90] on div "Salir" at bounding box center [454, 91] width 39 height 13
